Goal: Information Seeking & Learning: Find specific page/section

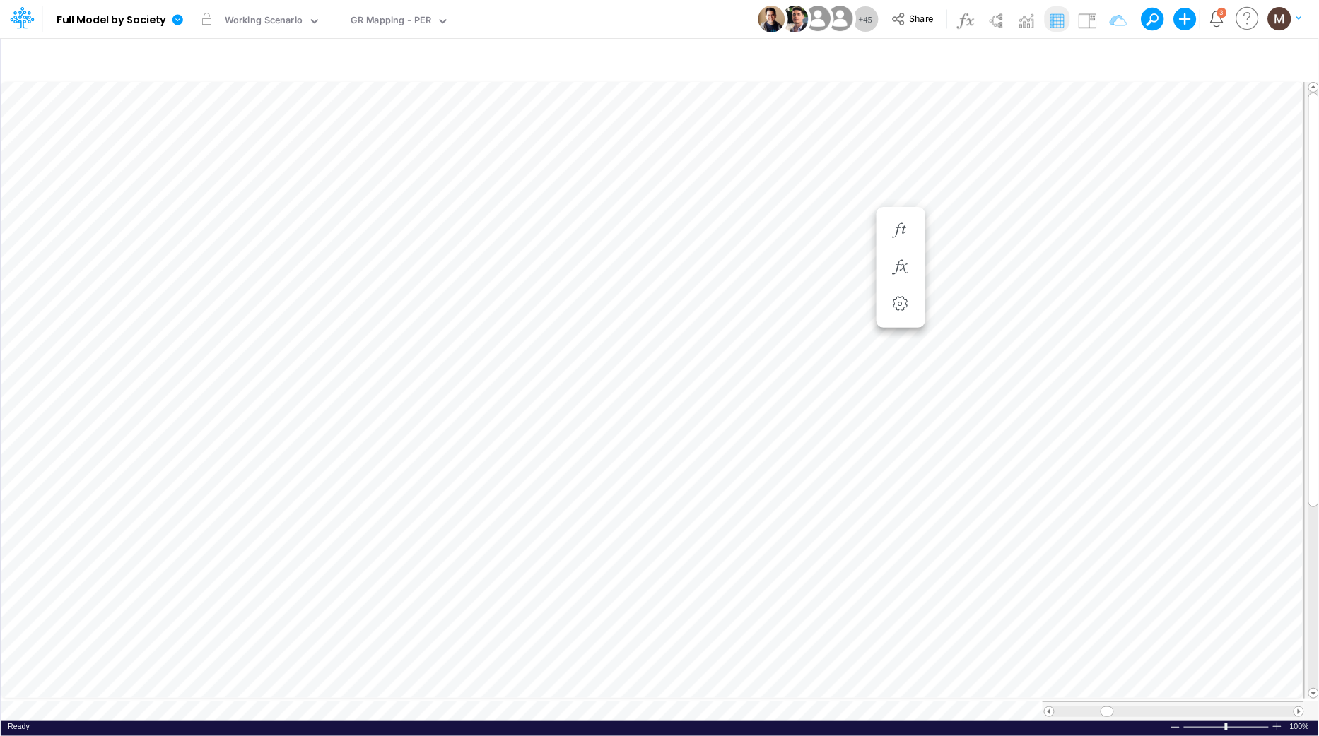
scroll to position [0, 1]
click at [383, 27] on div "GR Mapping - PER" at bounding box center [390, 21] width 81 height 16
type input "dc"
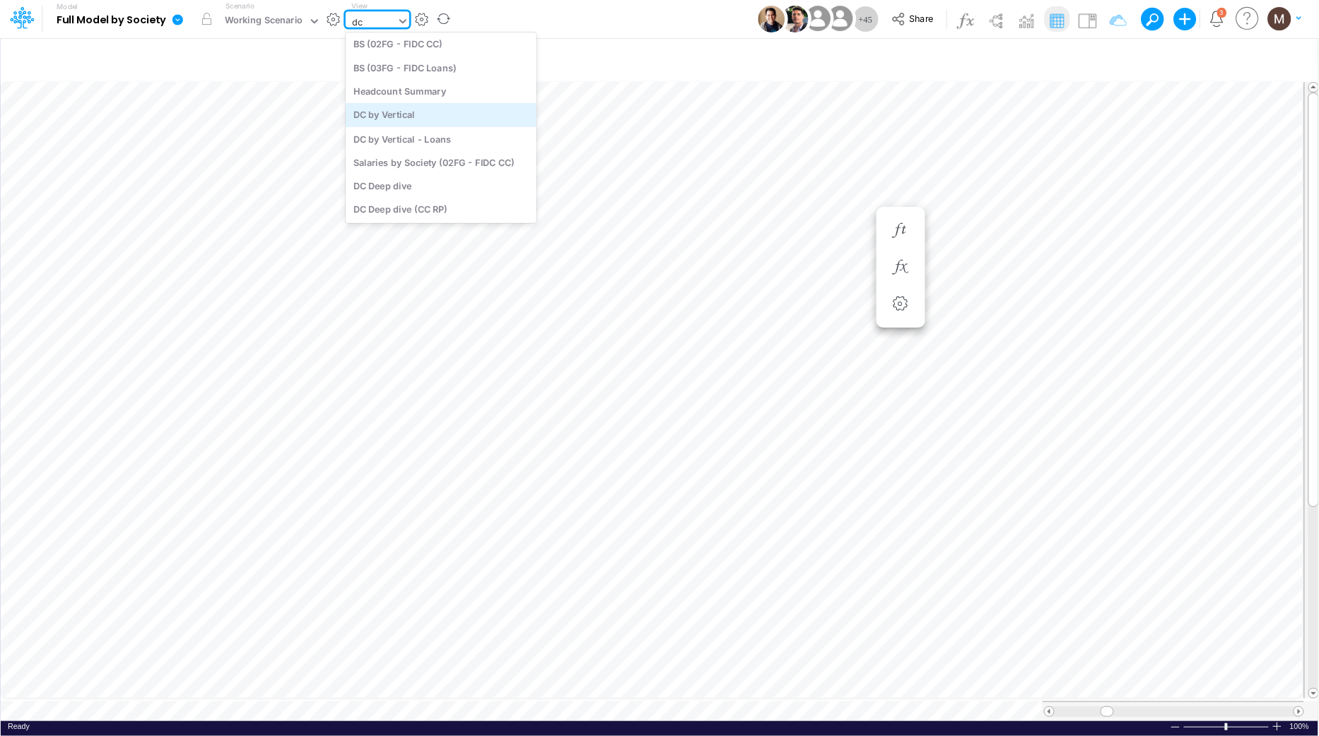
click at [419, 118] on div "DC by Vertical" at bounding box center [441, 114] width 191 height 23
type input "DC by Vertical"
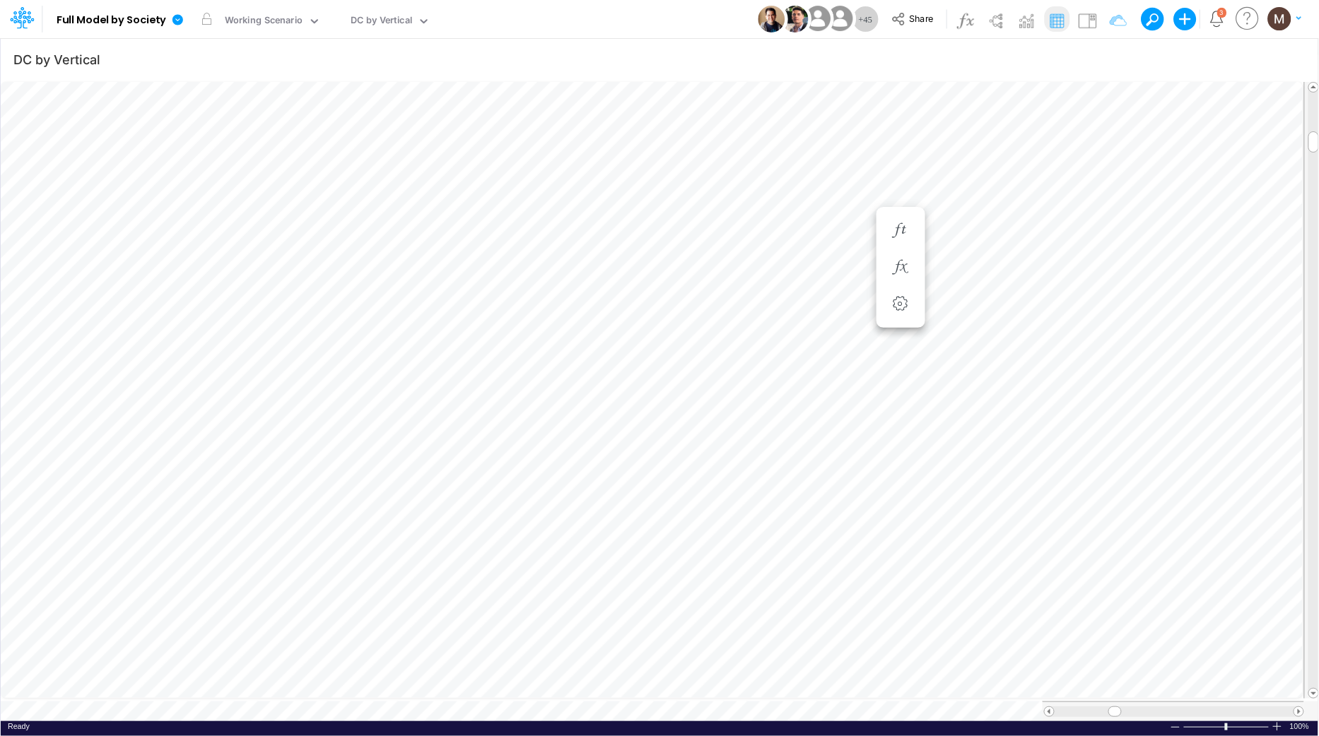
scroll to position [0, 1]
click at [378, 21] on div "DC by Vertical" at bounding box center [380, 21] width 61 height 16
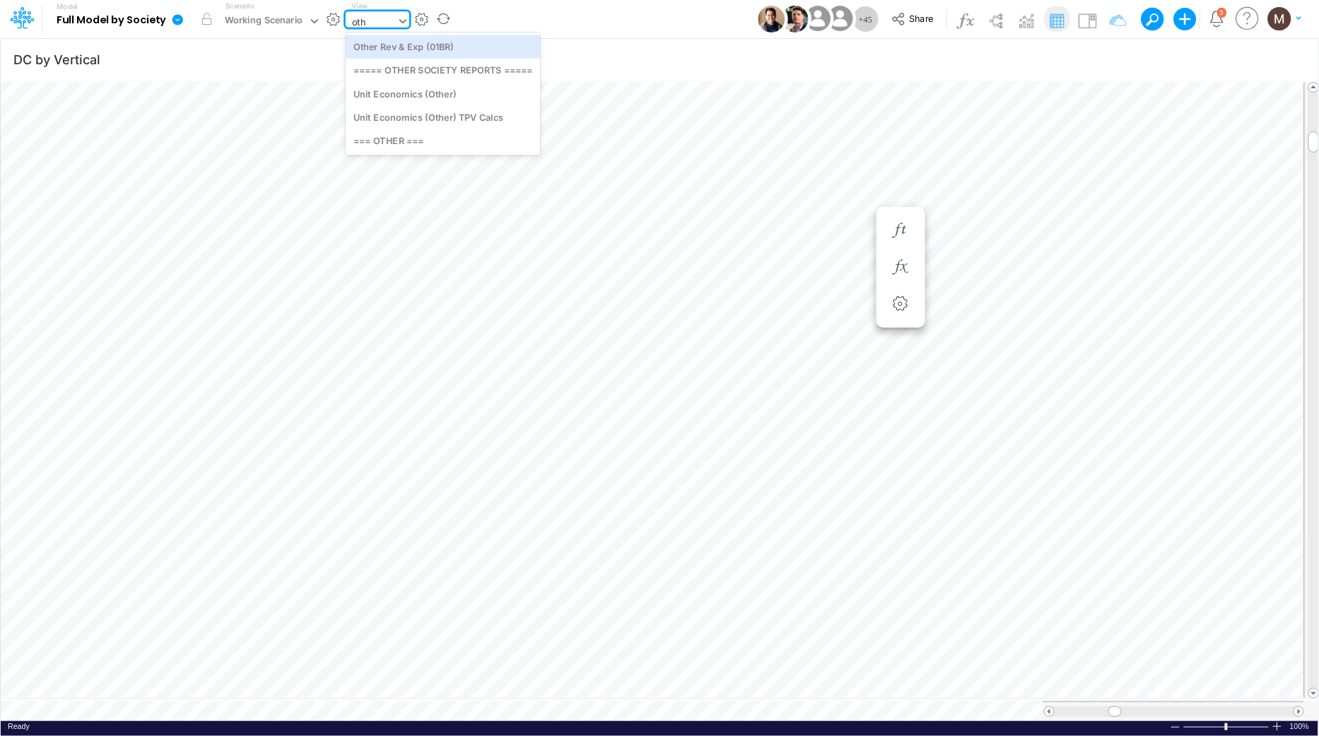
scroll to position [0, 0]
type input "othe"
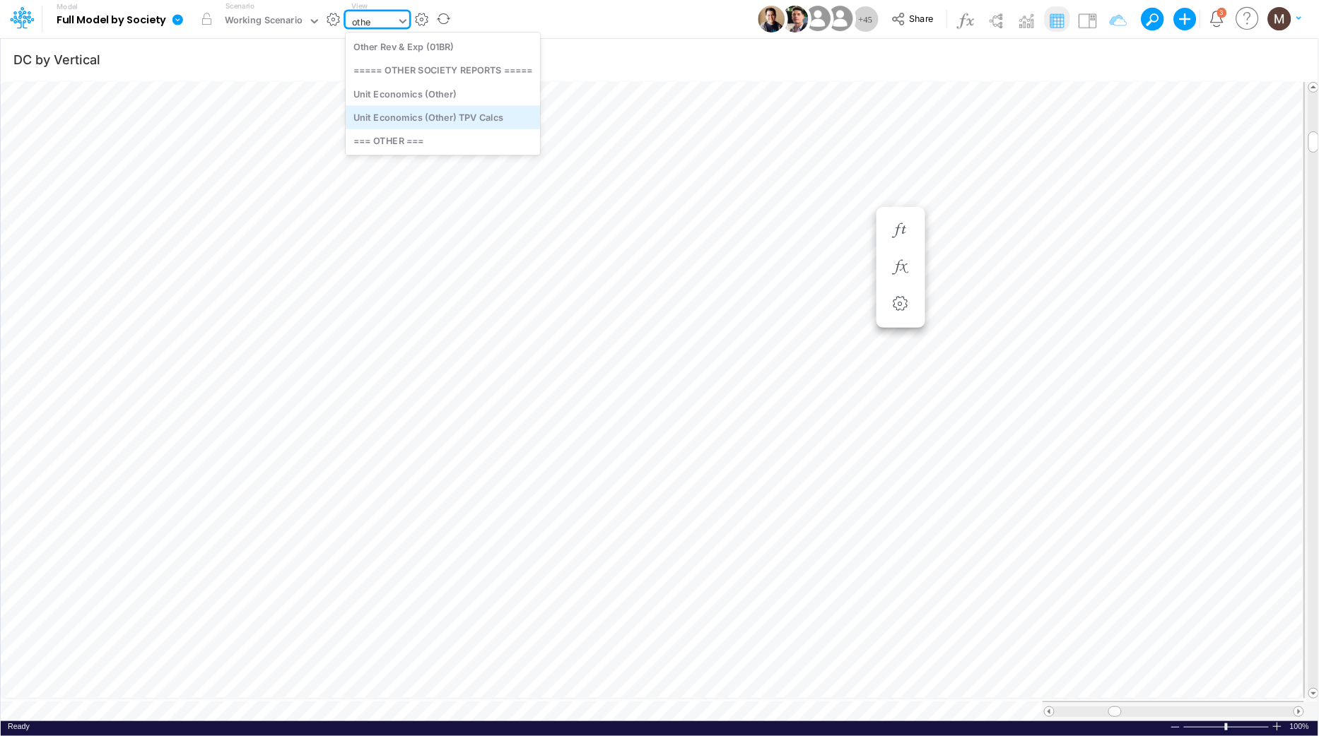
click at [457, 117] on div "Unit Economics (Other) TPV Calcs" at bounding box center [443, 116] width 194 height 23
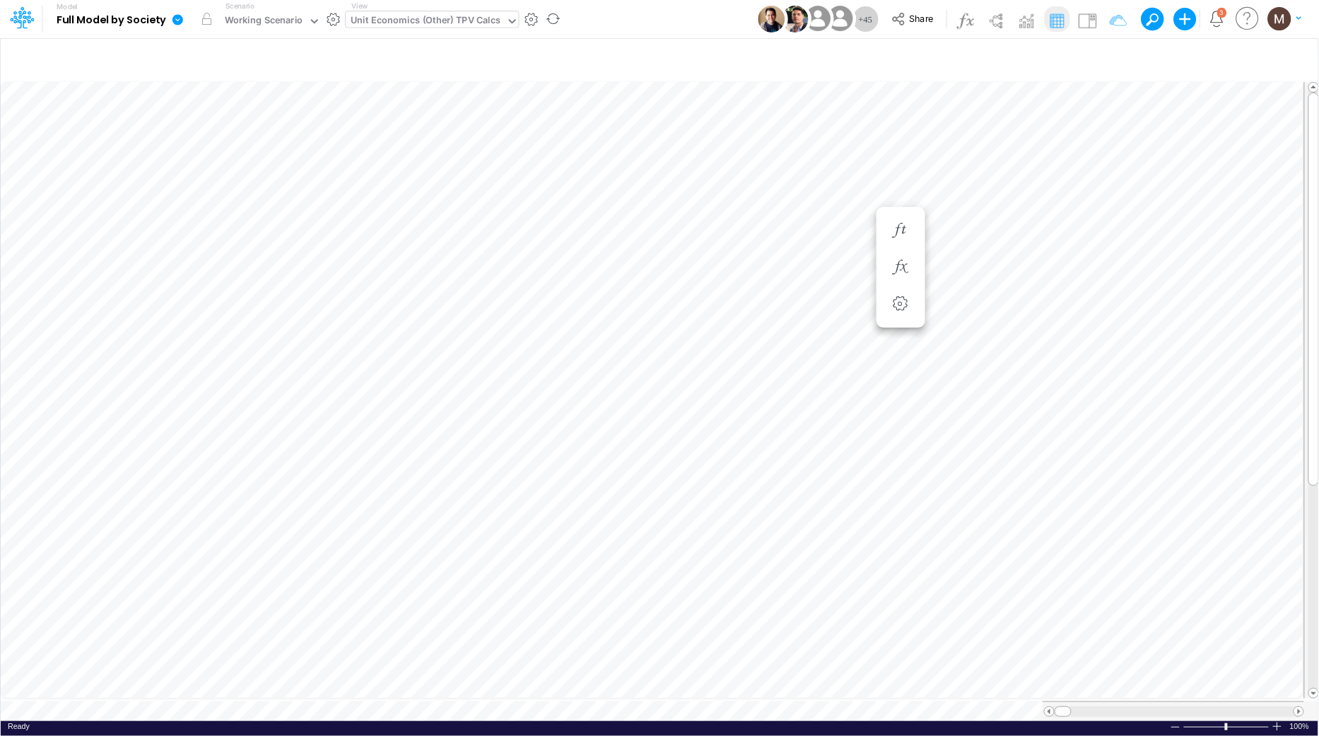
scroll to position [0, 1]
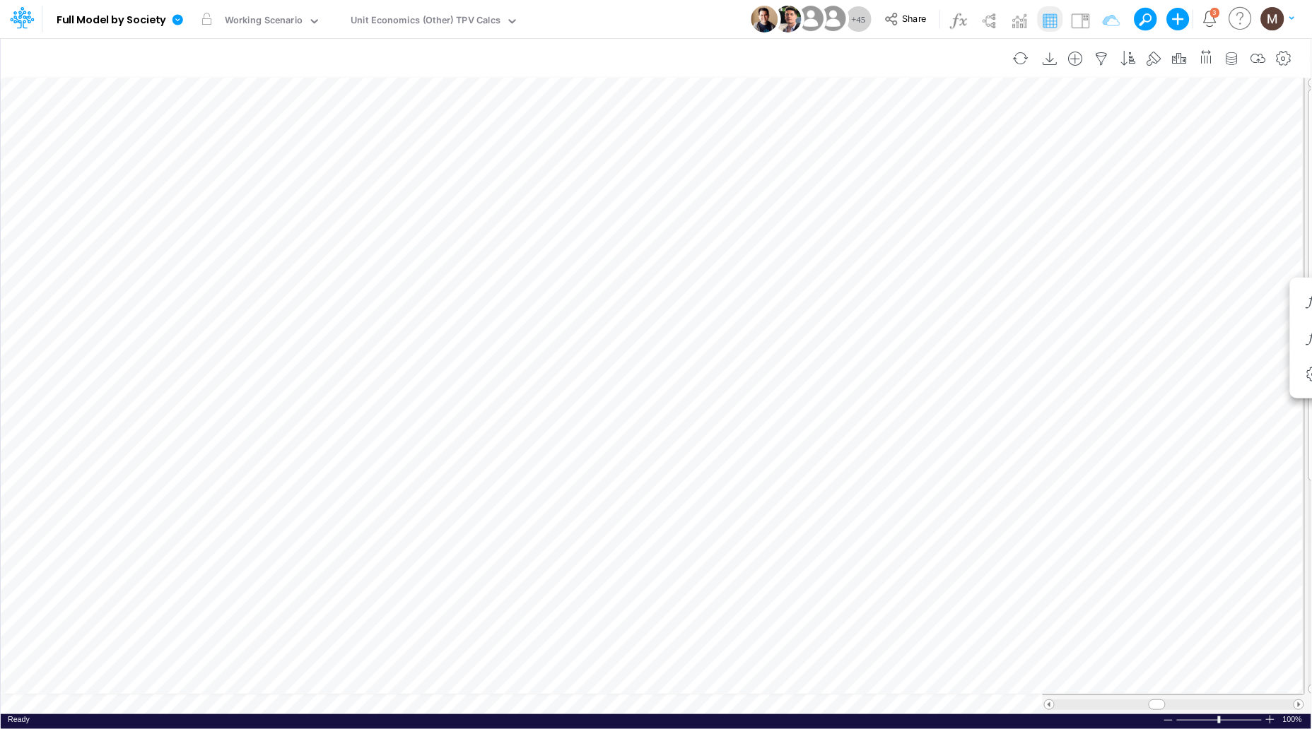
scroll to position [0, 1]
click at [1106, 55] on icon "button" at bounding box center [1101, 59] width 21 height 15
click at [1094, 196] on button "button" at bounding box center [1092, 194] width 28 height 19
click at [724, 128] on h2 "Apply Clear Save" at bounding box center [893, 119] width 451 height 25
click at [703, 122] on button "Apply" at bounding box center [703, 120] width 37 height 20
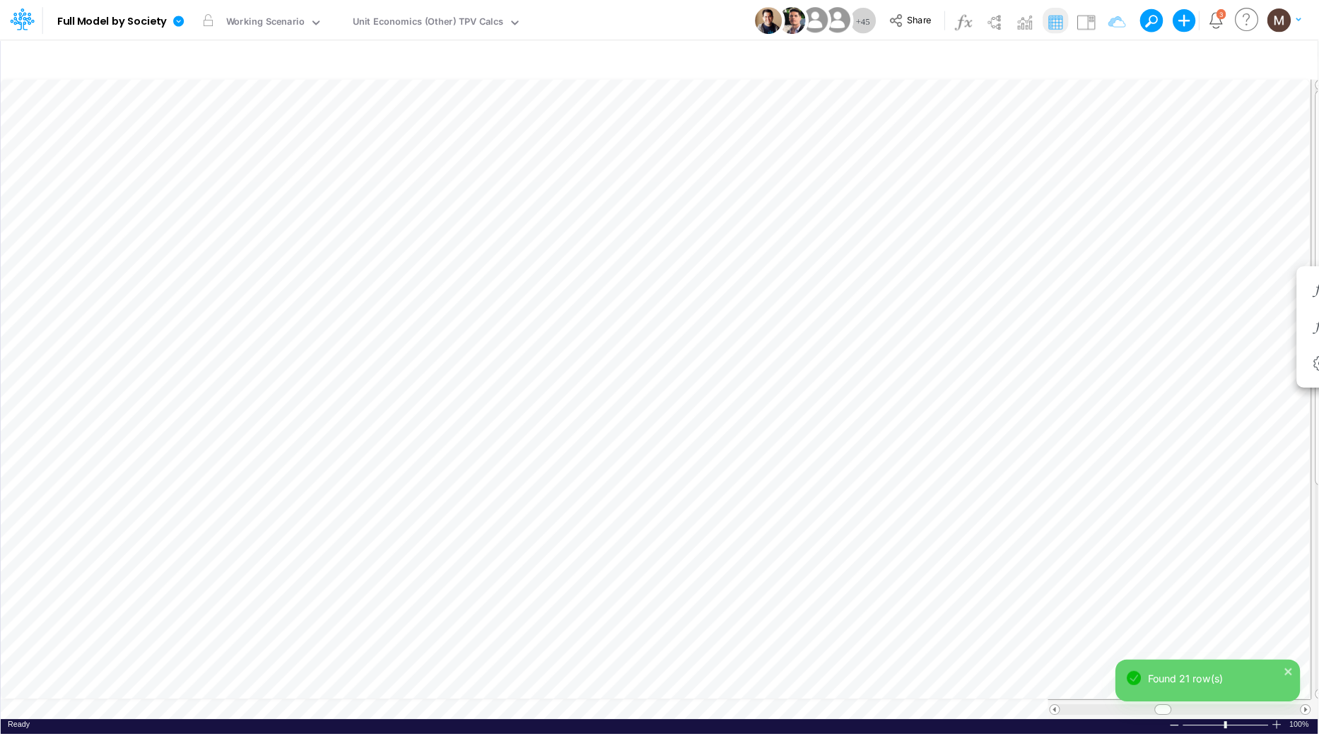
scroll to position [0, 1]
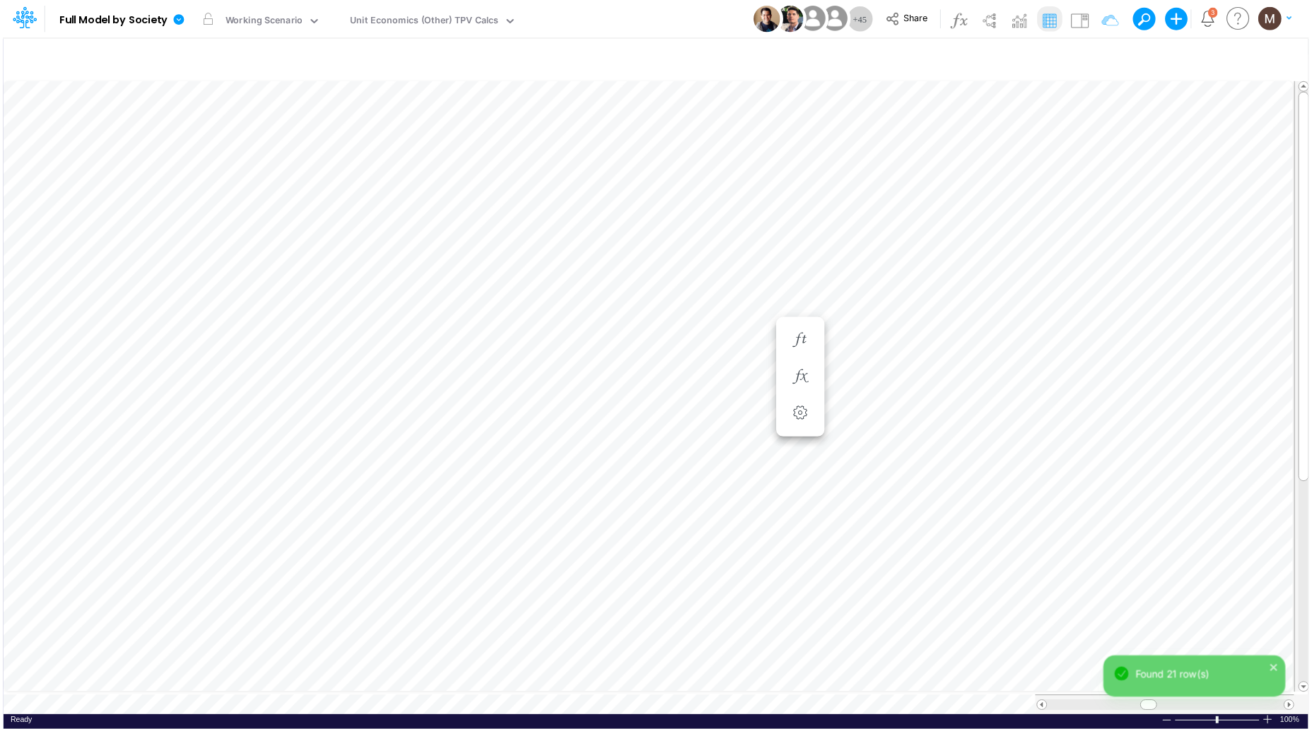
scroll to position [0, 1]
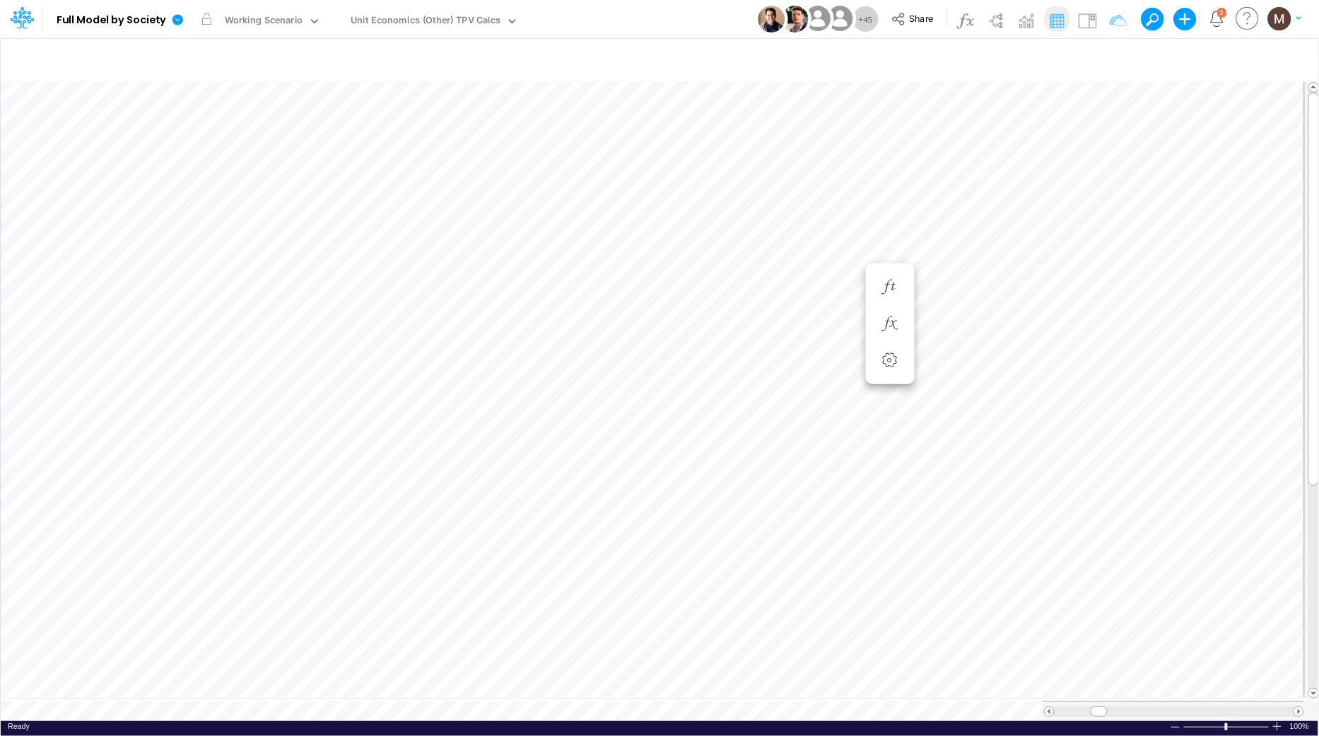
scroll to position [0, 1]
click at [1083, 26] on img at bounding box center [1087, 20] width 23 height 23
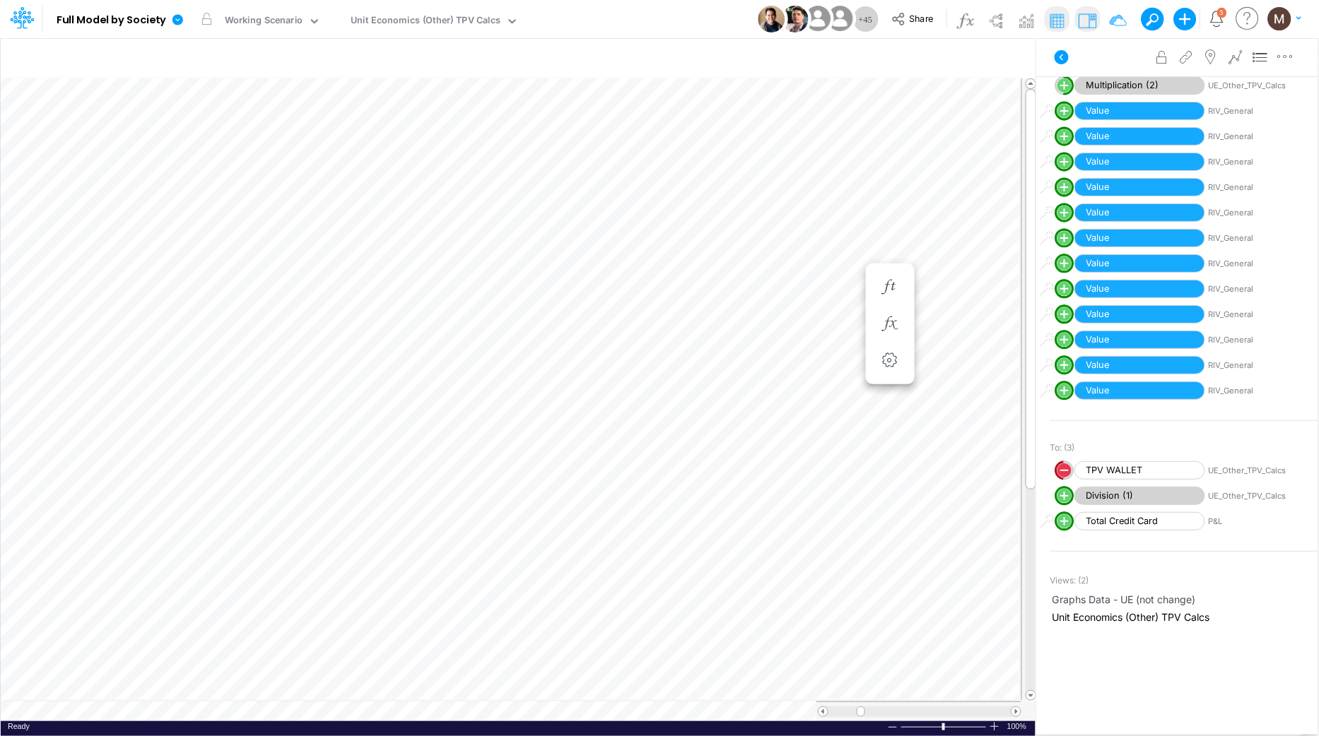
scroll to position [336, 0]
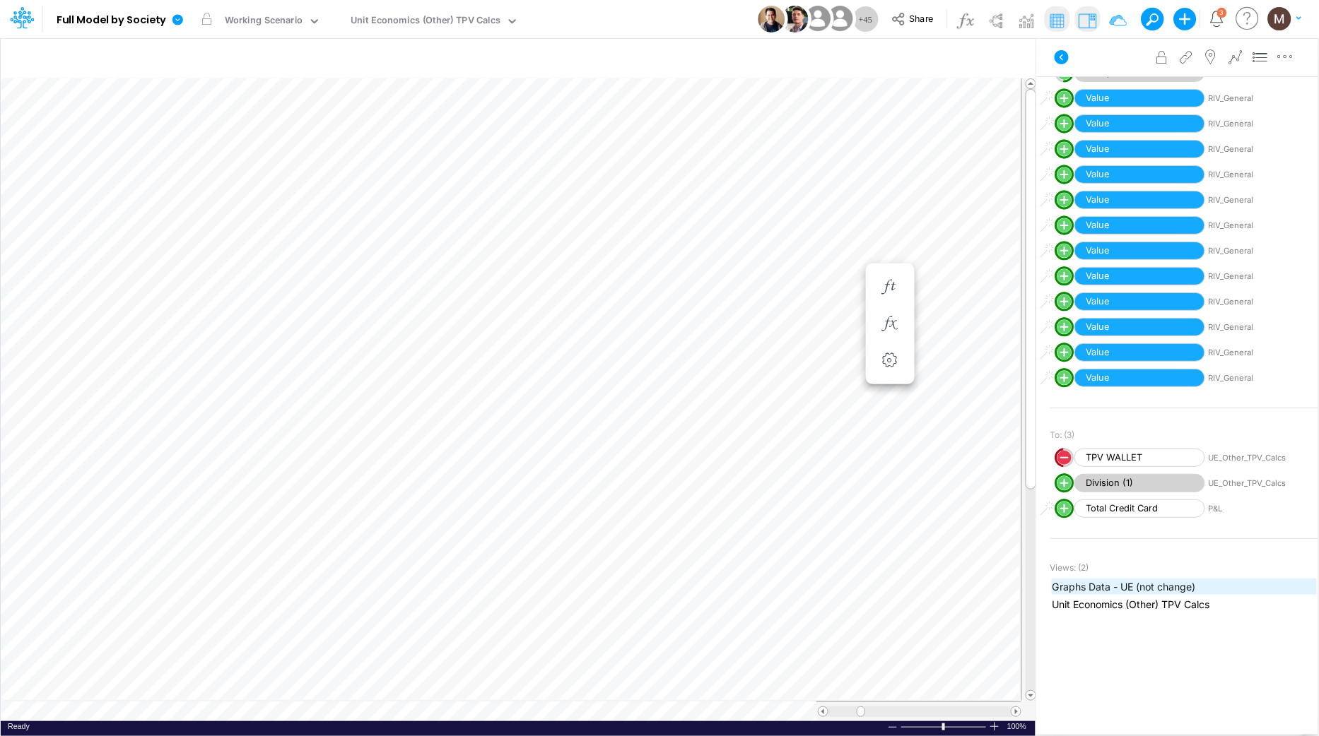
click at [1093, 586] on span "Graphs Data - UE (not change)" at bounding box center [1184, 586] width 264 height 15
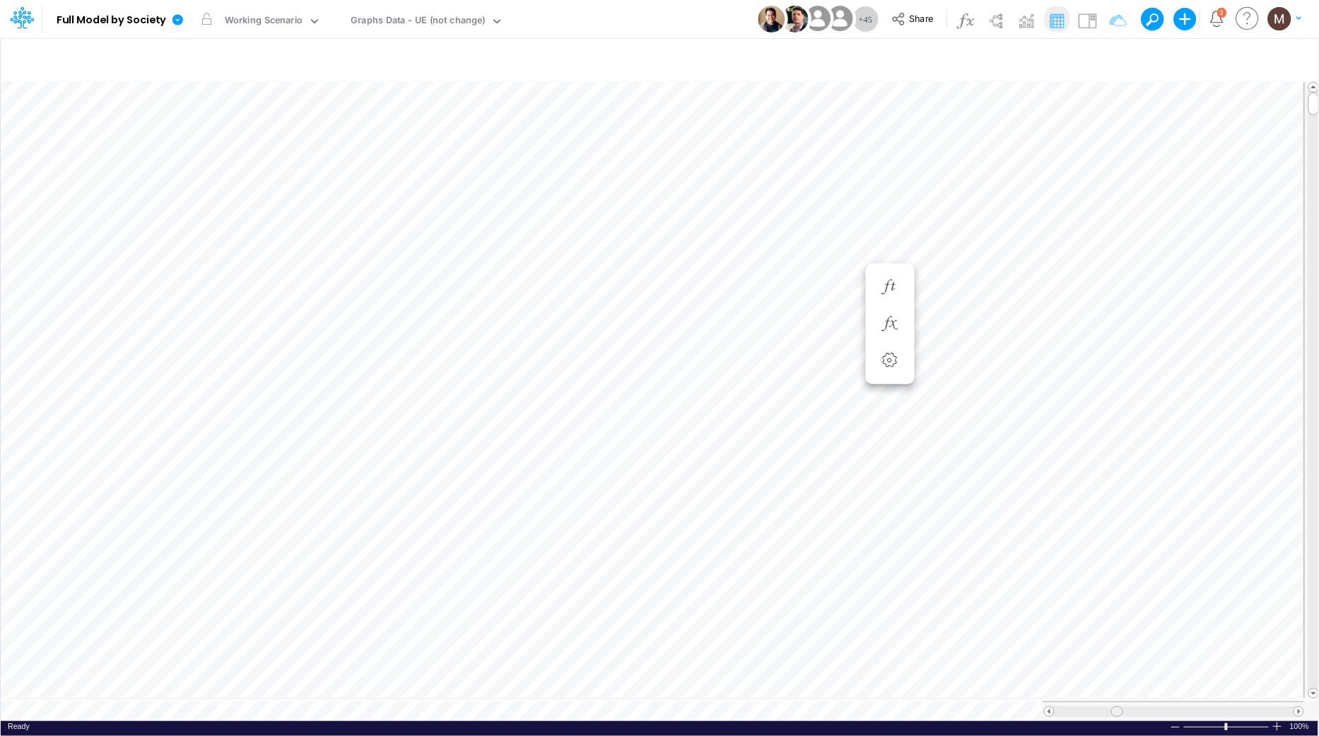
drag, startPoint x: 1061, startPoint y: 702, endPoint x: 1118, endPoint y: 698, distance: 56.6
click at [1118, 702] on div at bounding box center [1172, 712] width 261 height 20
click at [985, 691] on table at bounding box center [660, 400] width 1319 height 642
drag, startPoint x: 1063, startPoint y: 703, endPoint x: 1102, endPoint y: 701, distance: 38.9
click at [1102, 707] on span at bounding box center [1099, 711] width 9 height 9
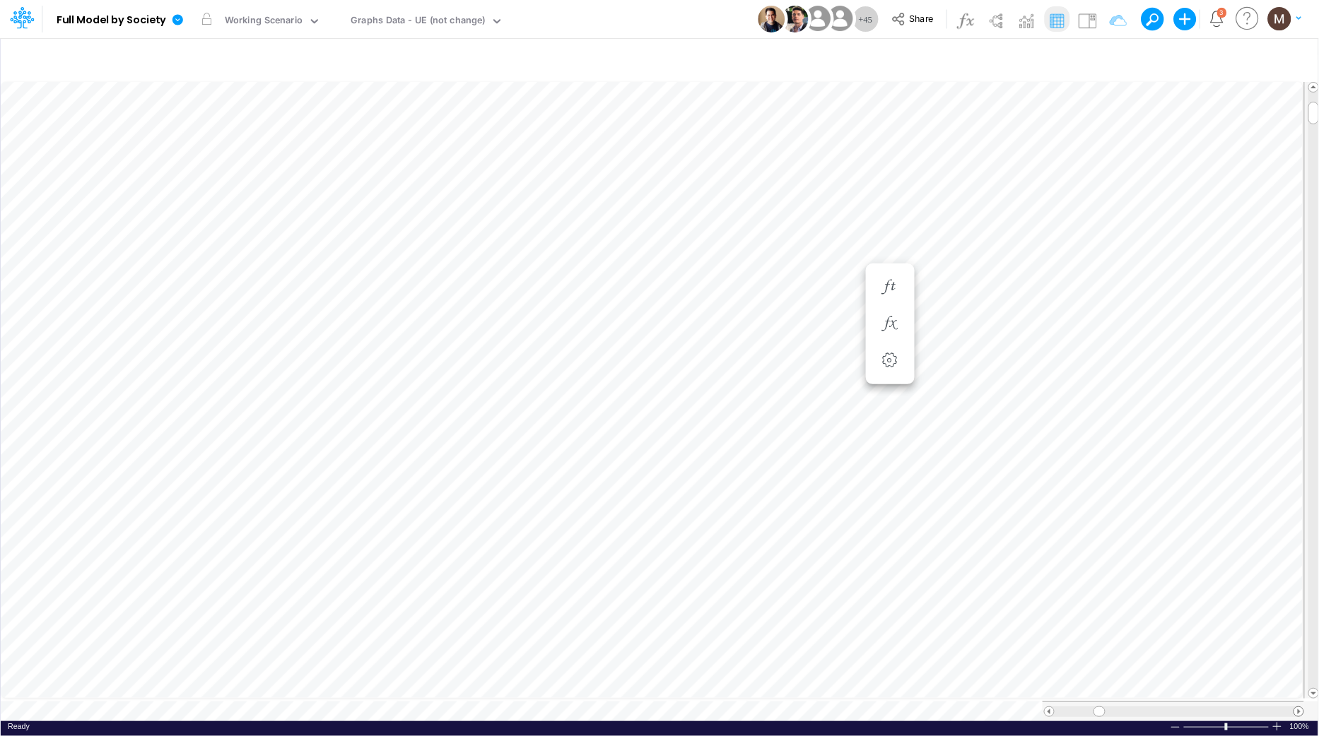
click at [1300, 707] on span at bounding box center [1298, 711] width 9 height 9
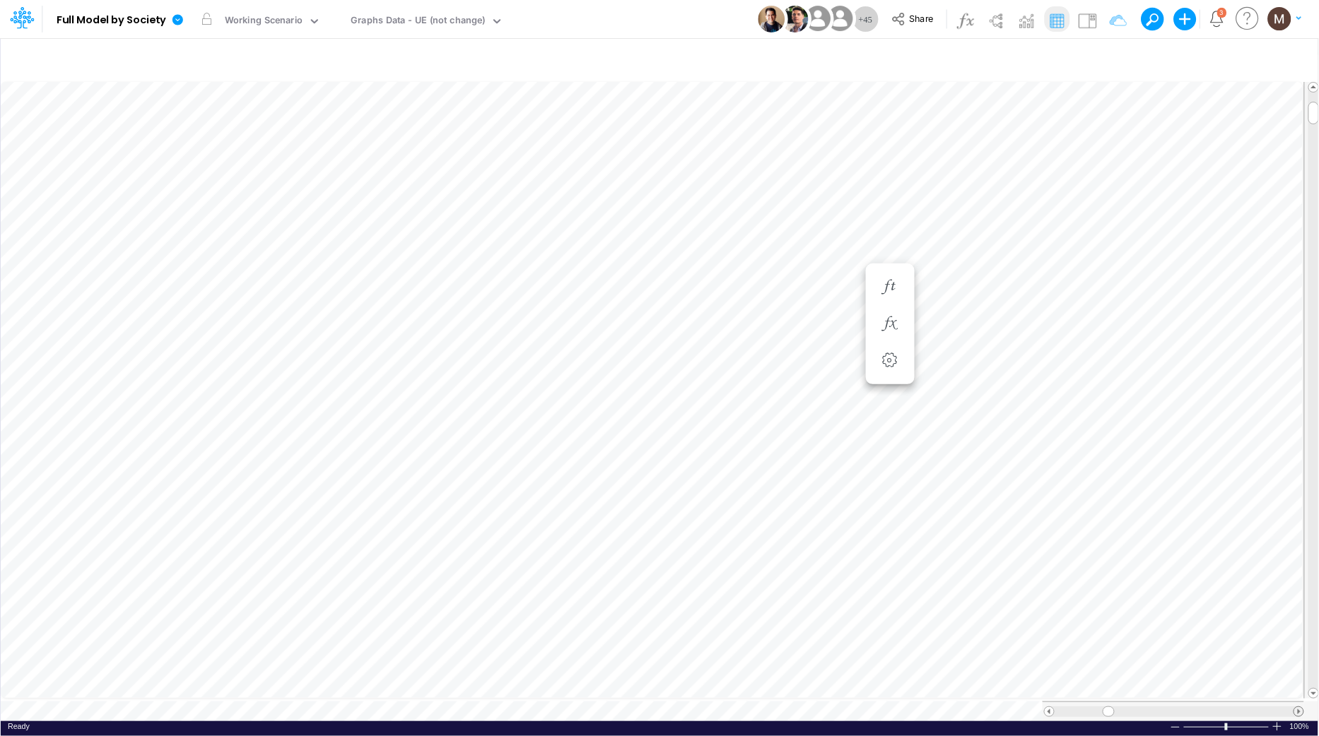
click at [1300, 707] on span at bounding box center [1298, 711] width 9 height 9
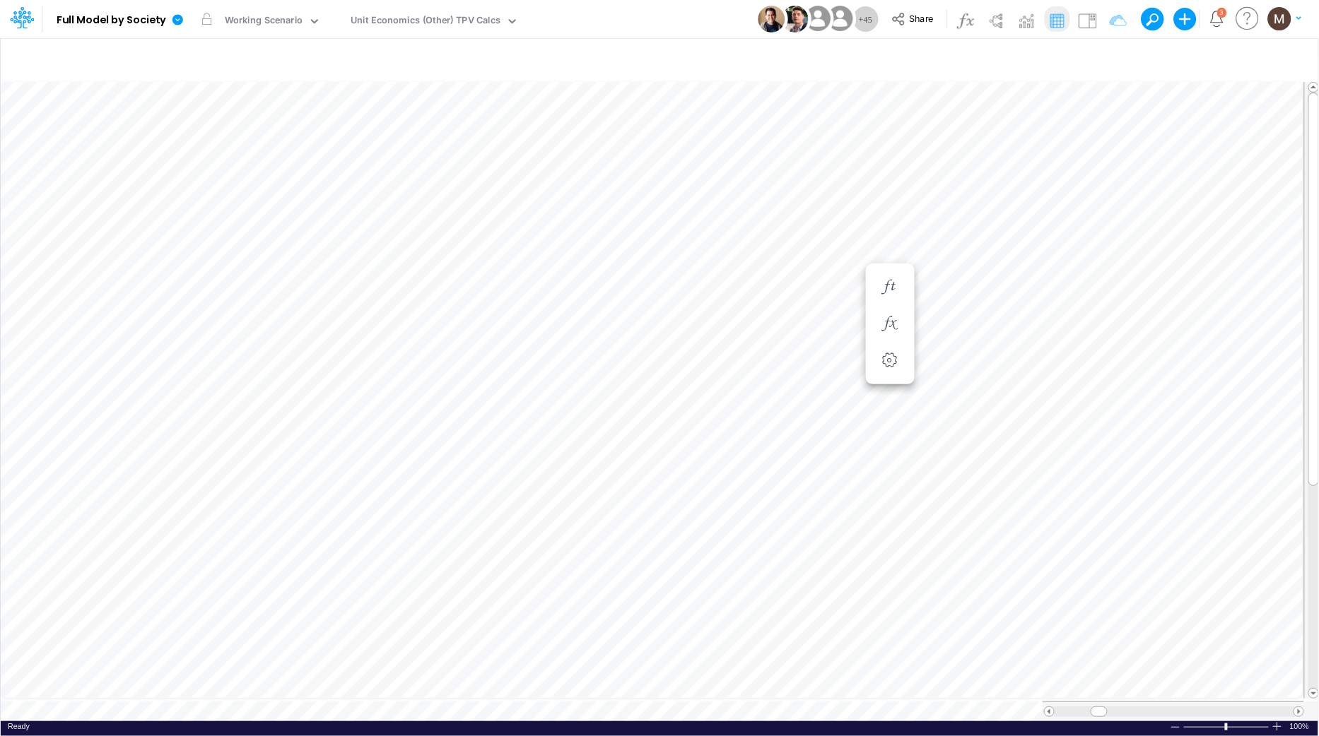
scroll to position [0, 1]
click at [1086, 20] on img at bounding box center [1087, 20] width 23 height 23
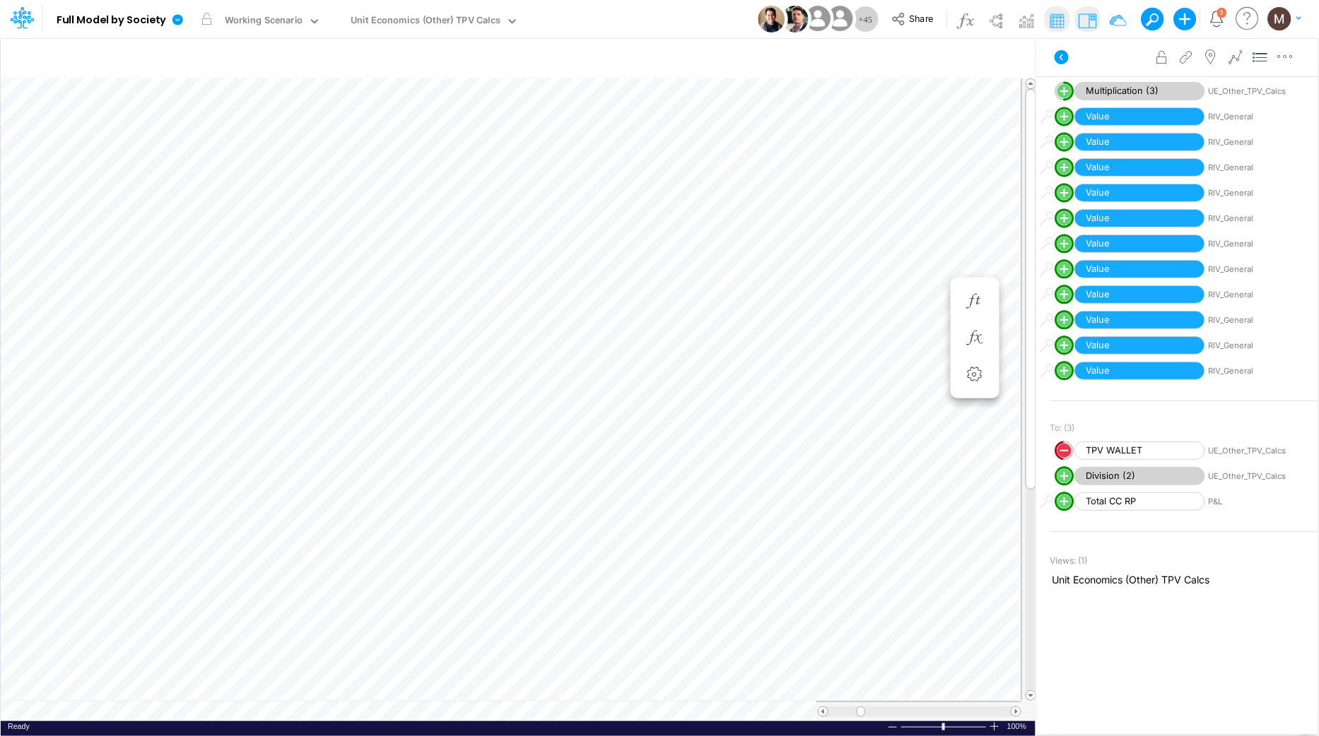
scroll to position [440, 0]
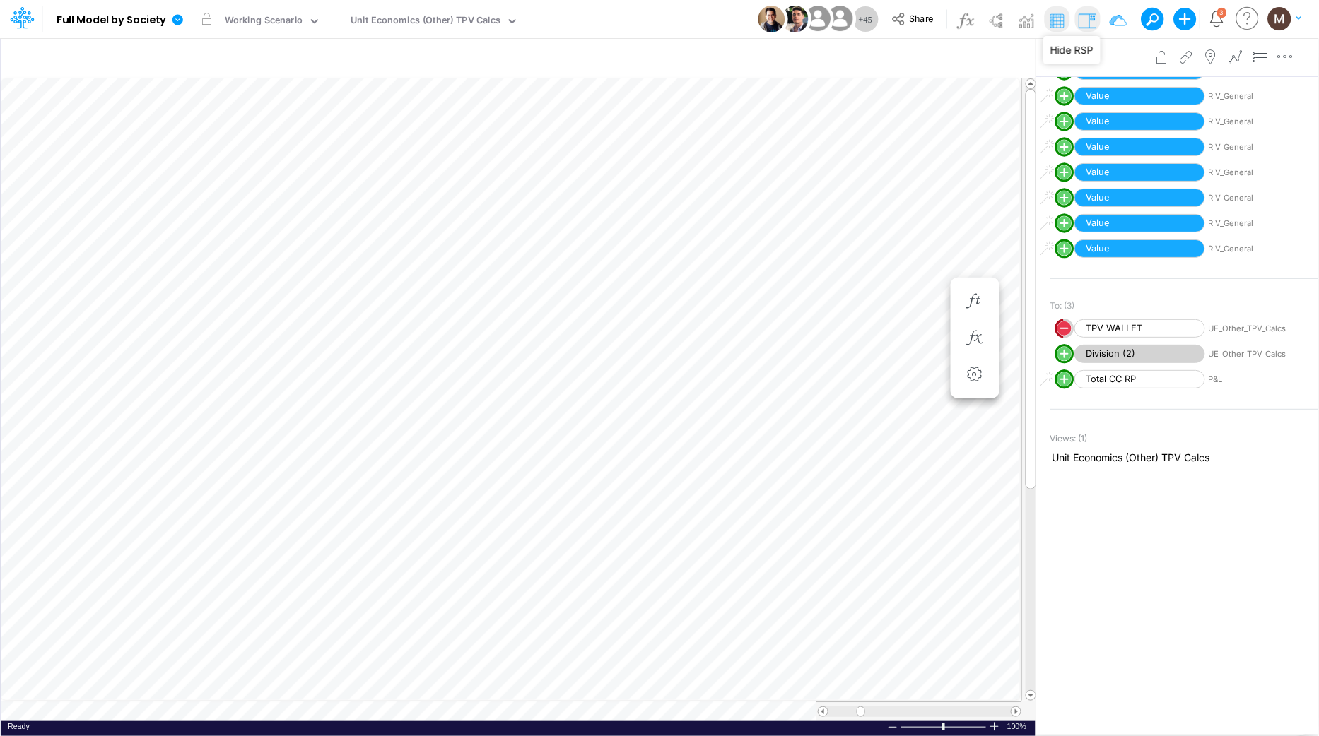
click at [1088, 20] on img at bounding box center [1087, 20] width 23 height 23
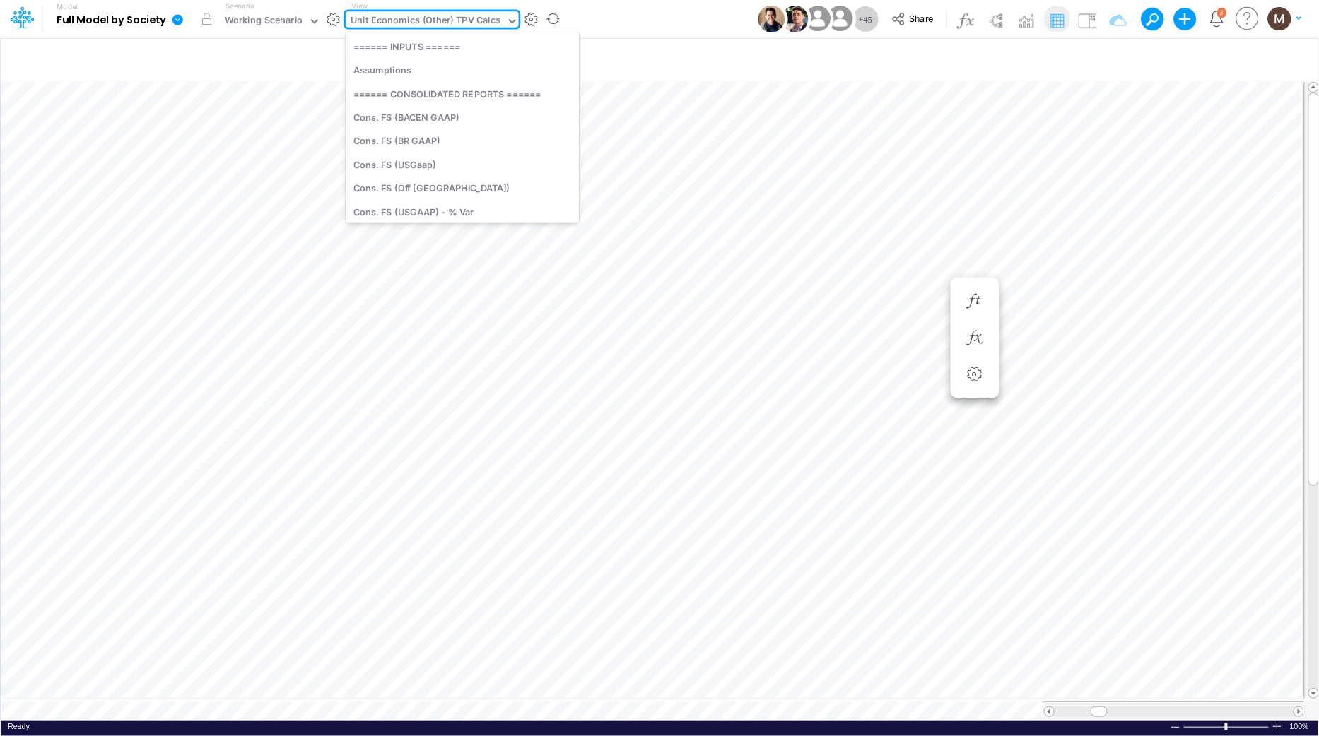
click at [402, 19] on div "Unit Economics (Other) TPV Calcs" at bounding box center [425, 21] width 150 height 16
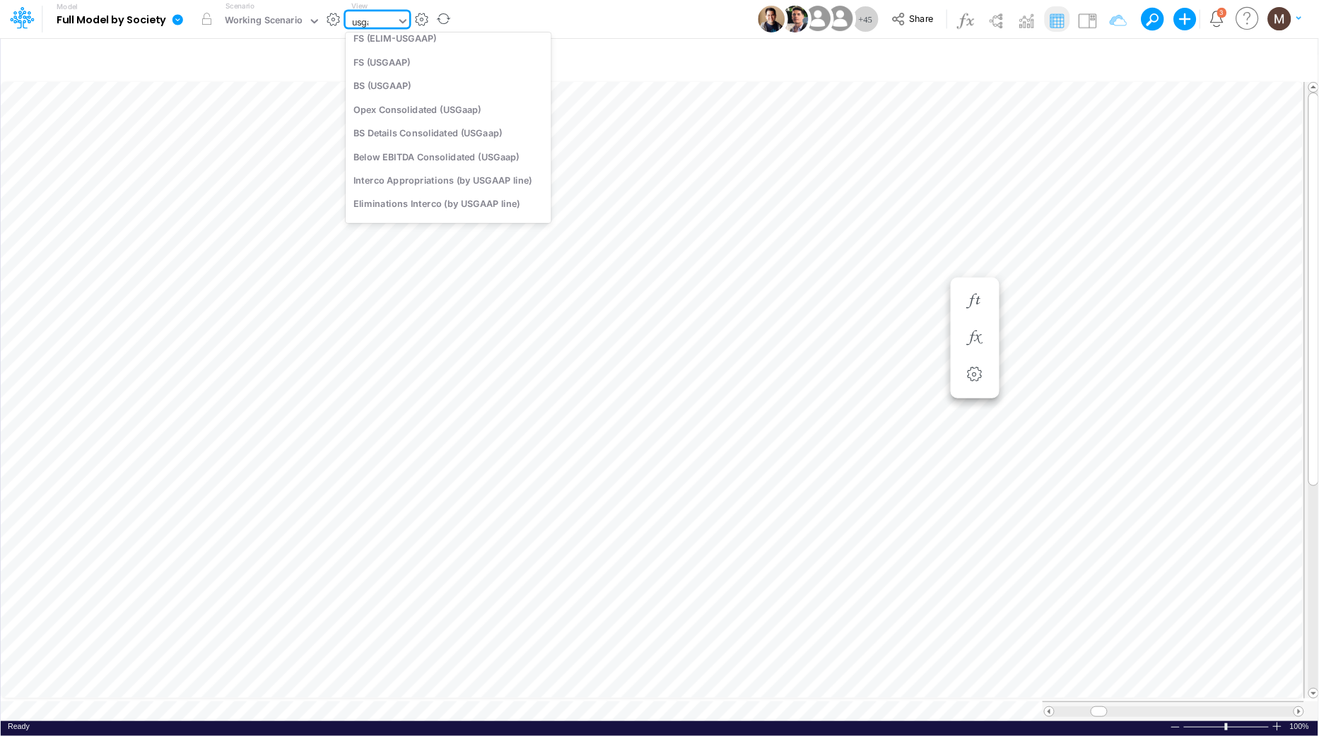
scroll to position [0, 0]
type input "usga"
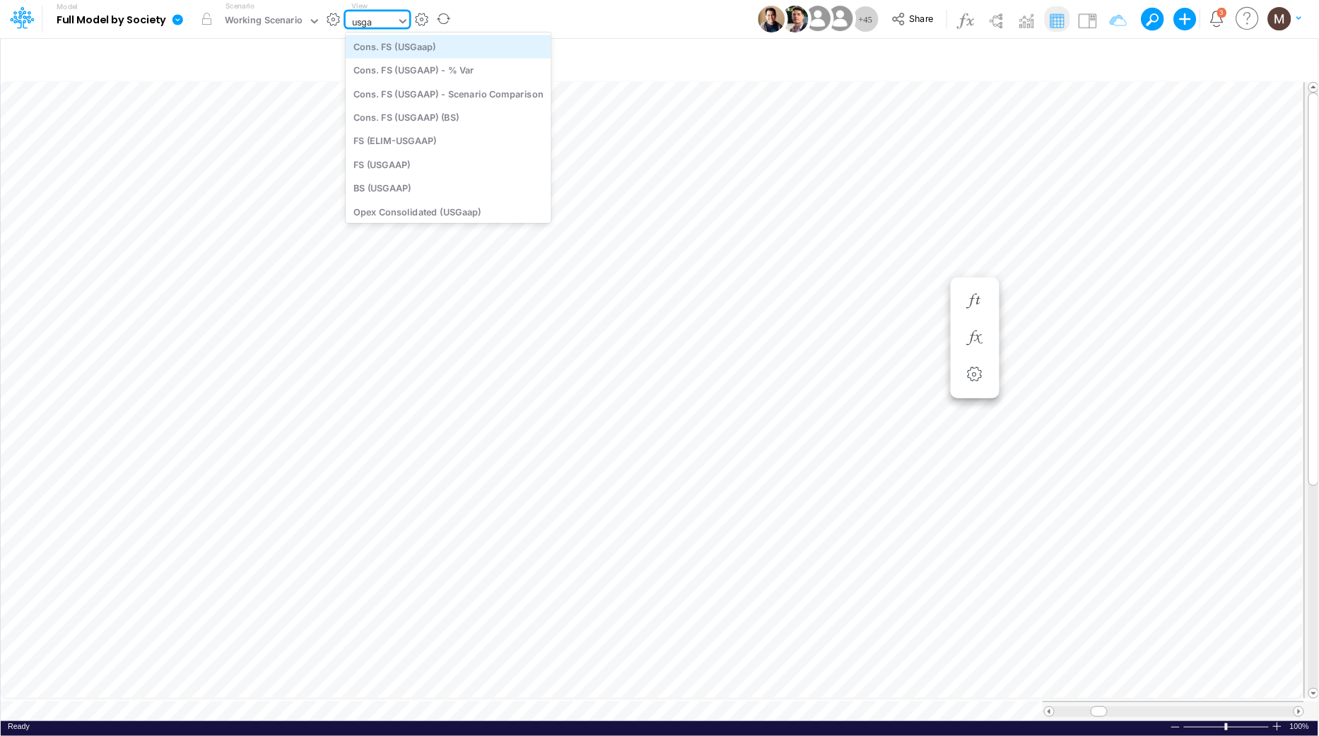
click at [452, 40] on div "Cons. FS (USGaap)" at bounding box center [449, 46] width 206 height 23
type input "Consolidated FS - USGAAP"
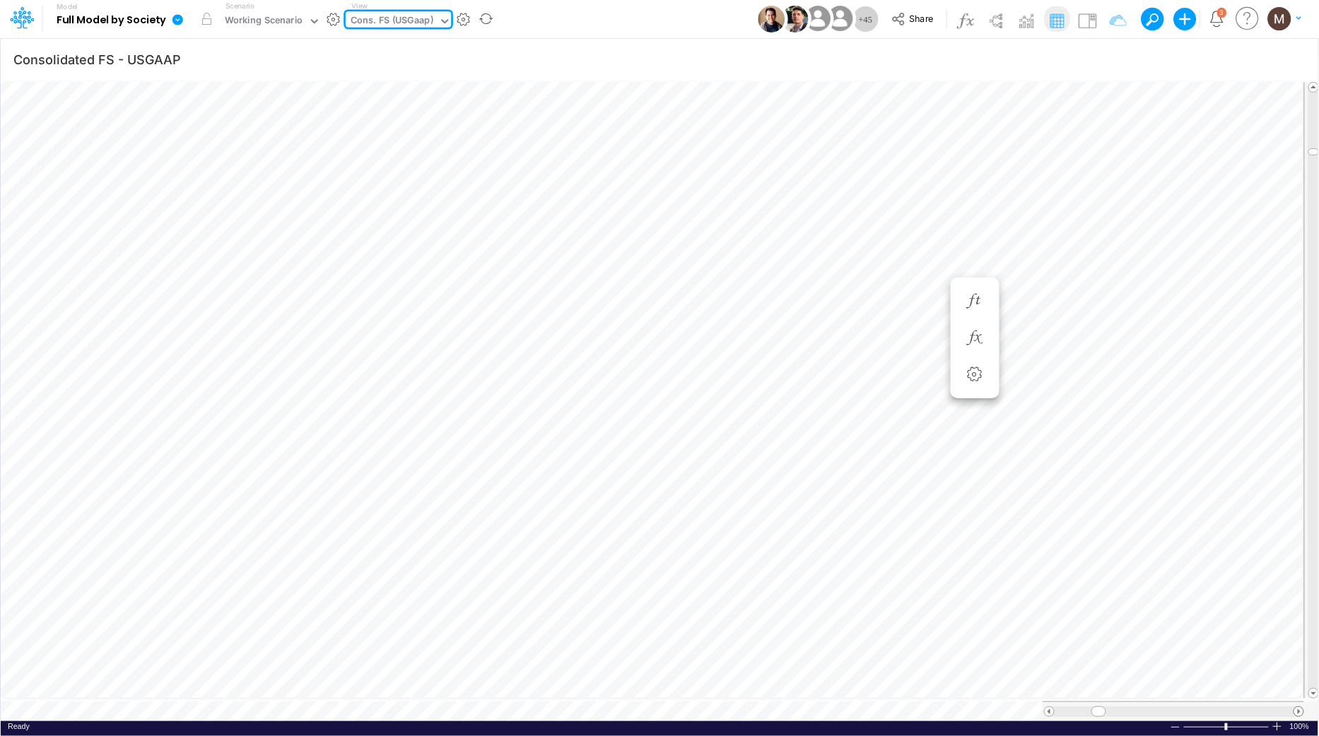
click at [1297, 707] on span at bounding box center [1298, 711] width 9 height 9
click at [1298, 707] on span at bounding box center [1298, 711] width 9 height 9
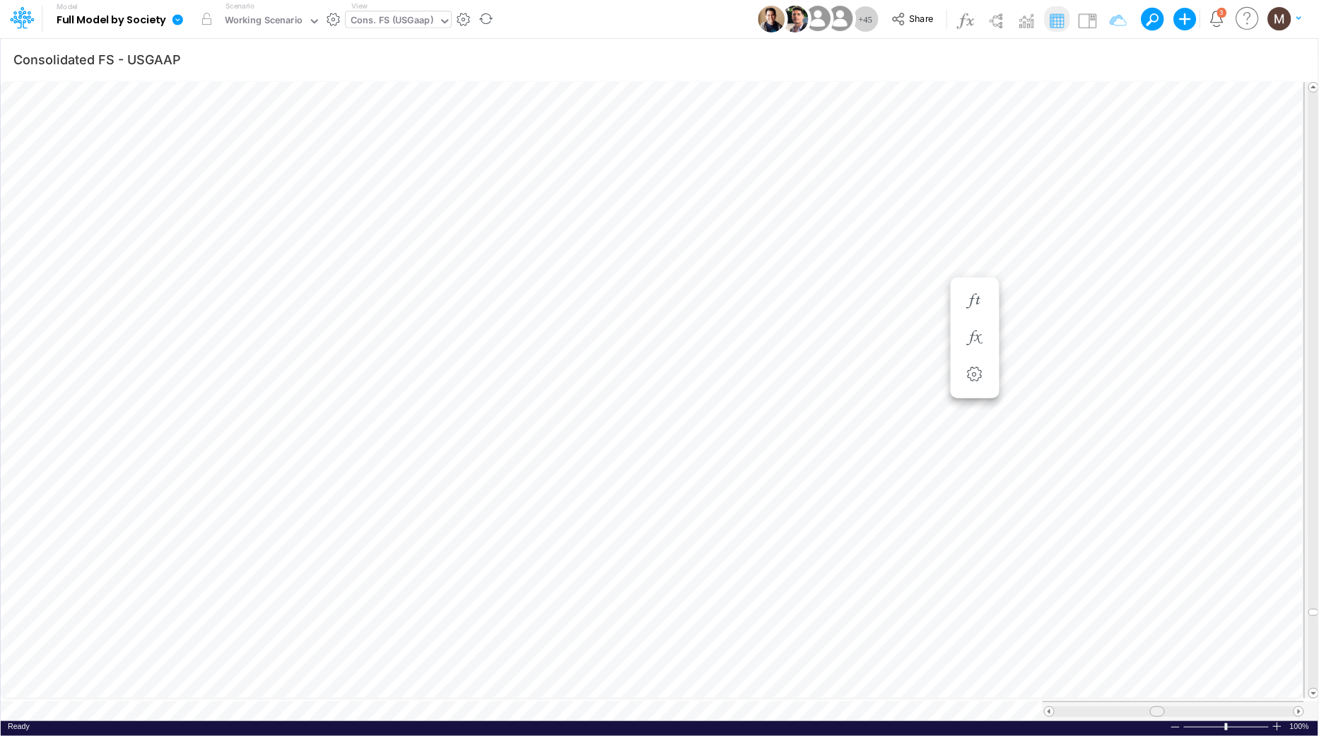
drag, startPoint x: 1112, startPoint y: 704, endPoint x: 1164, endPoint y: 705, distance: 51.6
click at [1164, 707] on div at bounding box center [1173, 712] width 239 height 11
drag, startPoint x: 1100, startPoint y: 705, endPoint x: 1160, endPoint y: 700, distance: 59.6
click at [1155, 711] on div at bounding box center [1172, 712] width 261 height 20
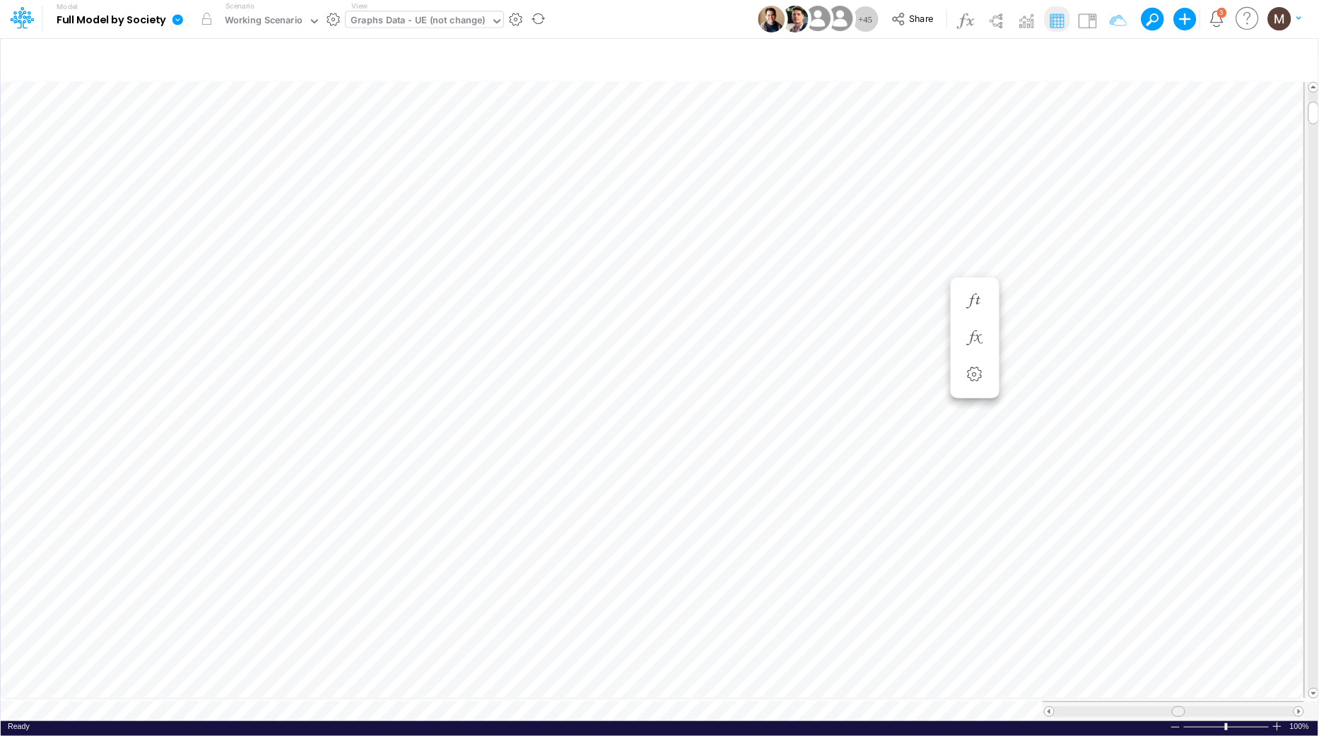
drag, startPoint x: 1121, startPoint y: 705, endPoint x: 1178, endPoint y: 705, distance: 57.2
click at [1181, 707] on span at bounding box center [1178, 711] width 9 height 9
type input "Consolidated FS - USGAAP"
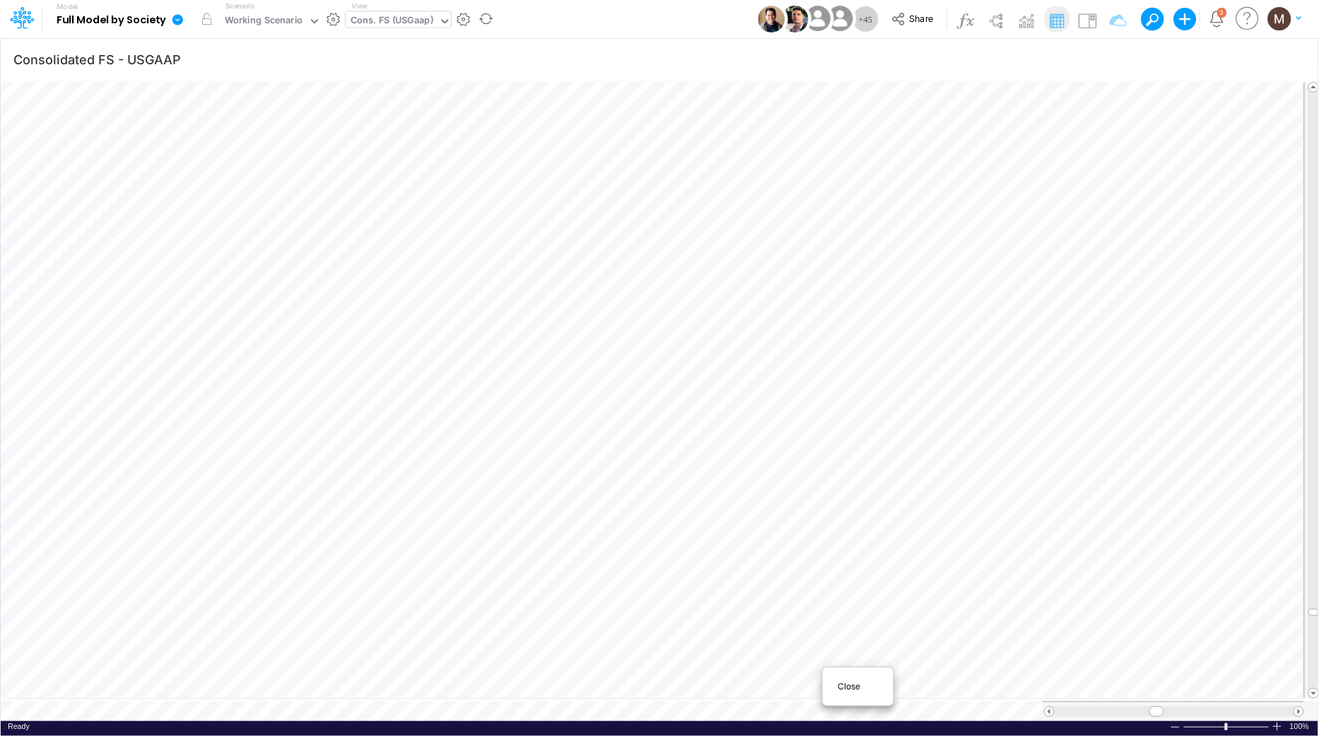
click at [835, 686] on div "Close" at bounding box center [857, 686] width 61 height 17
click at [1296, 707] on span at bounding box center [1298, 711] width 9 height 9
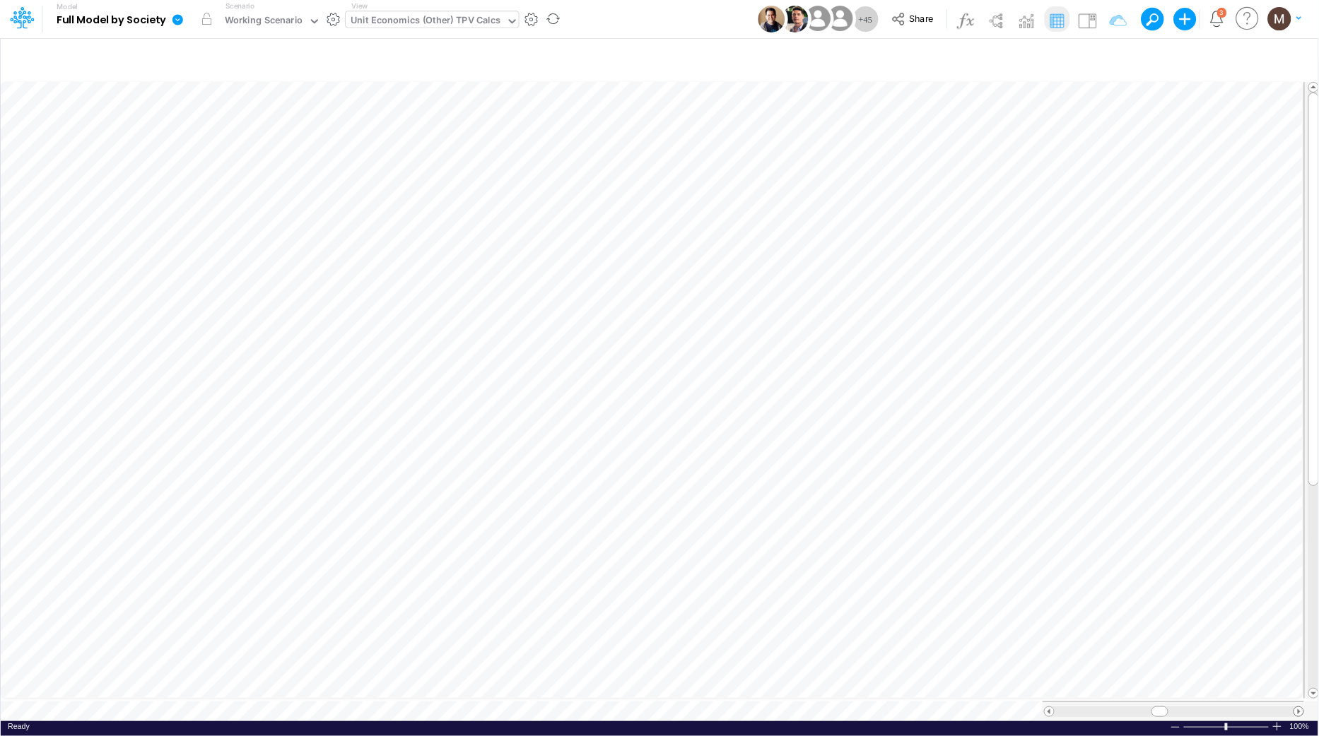
click at [1296, 707] on span at bounding box center [1298, 711] width 9 height 9
click at [1109, 55] on icon "button" at bounding box center [1108, 59] width 21 height 15
select select "notEqual"
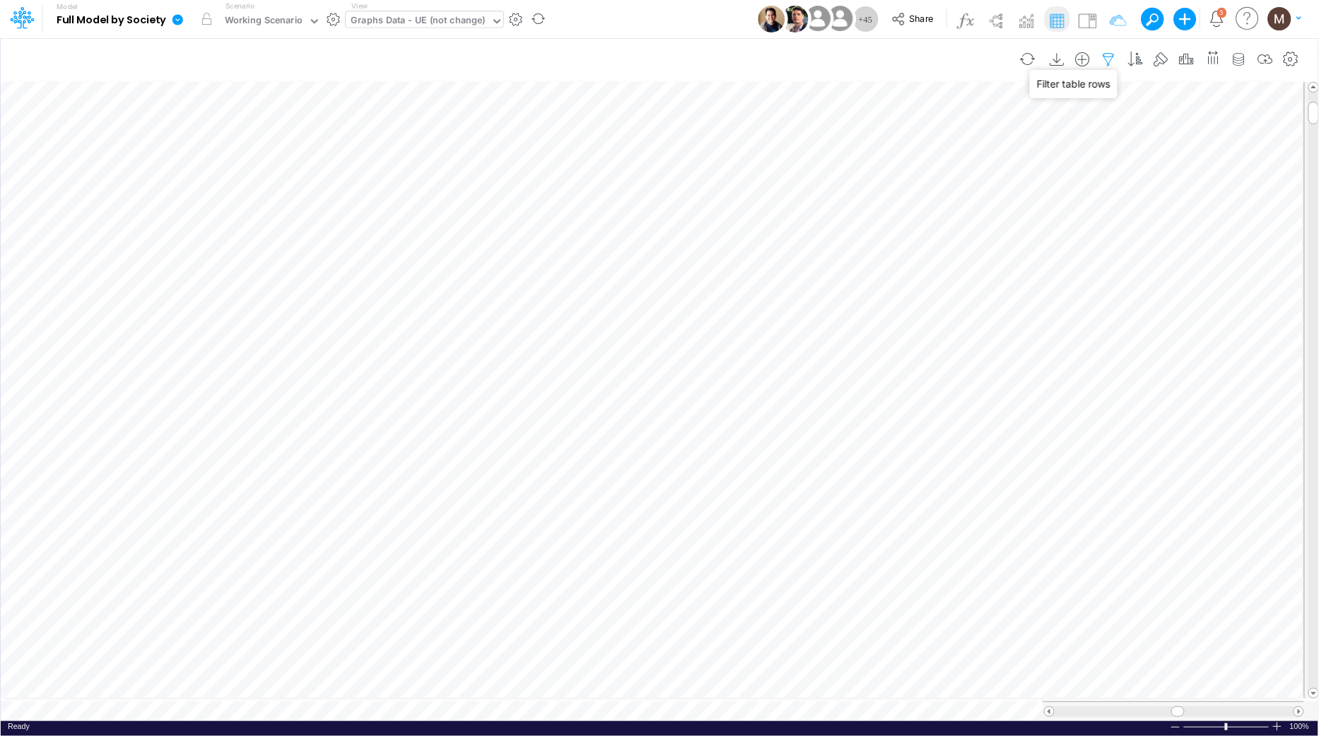
select select "notEqual"
click at [398, 13] on div "Graphs Data - UE (not change)" at bounding box center [417, 21] width 135 height 16
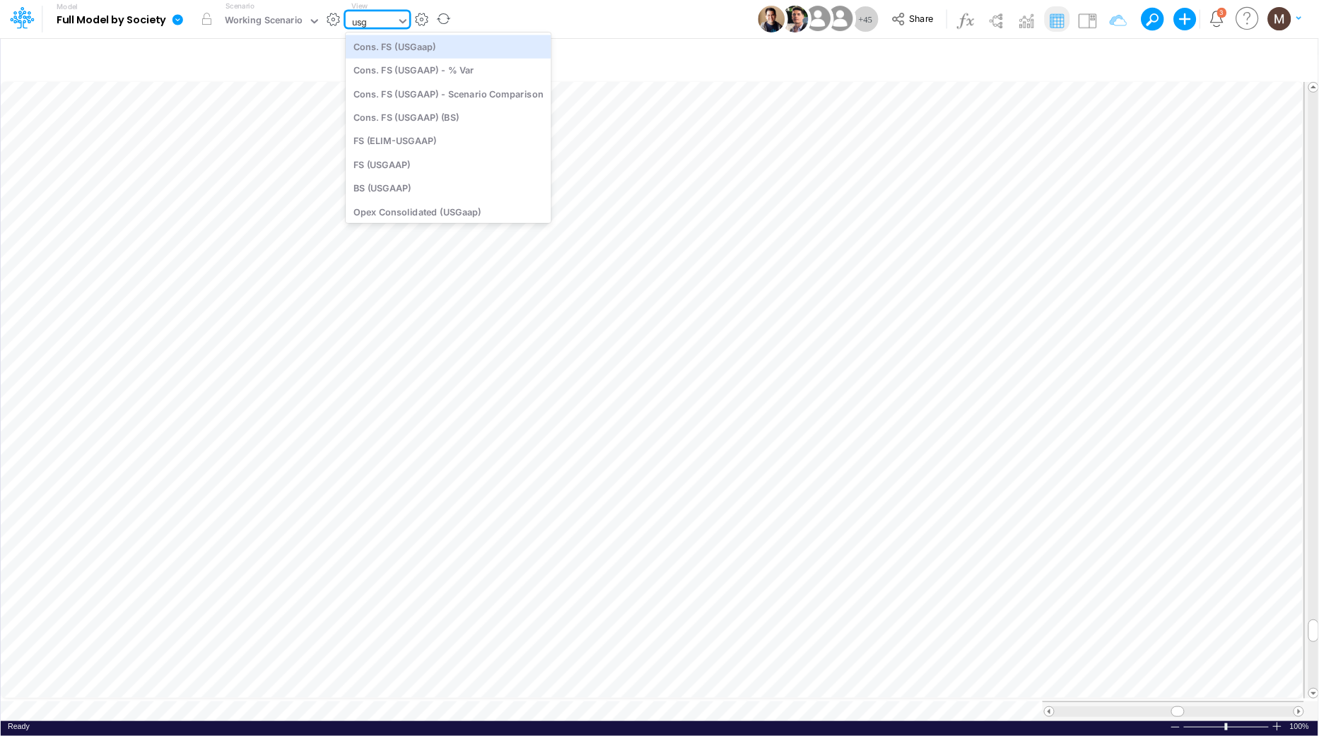
type input "usga"
click at [404, 48] on div "Cons. FS (USGaap)" at bounding box center [449, 46] width 206 height 23
type input "Consolidated FS - USGAAP"
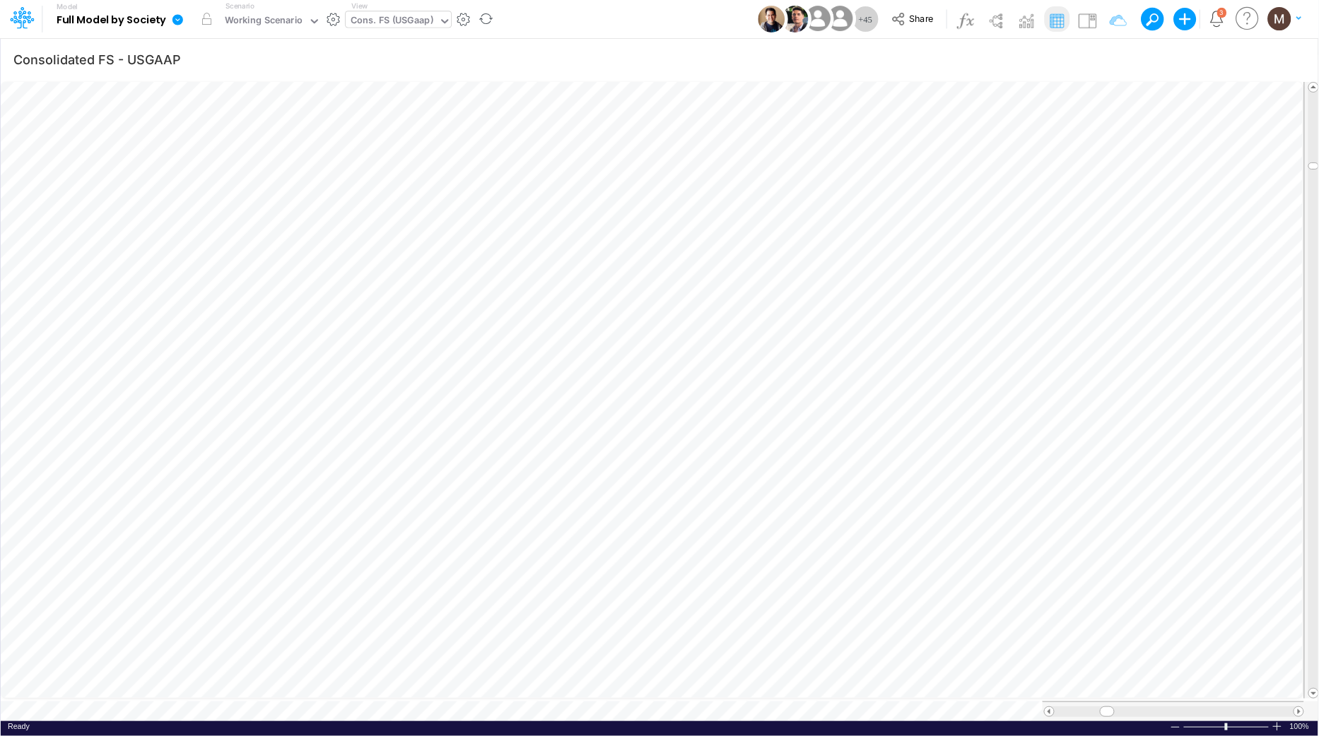
scroll to position [0, 1]
type input "Consolidated FS - USGAAP"
click at [703, 692] on div "Close" at bounding box center [728, 691] width 61 height 17
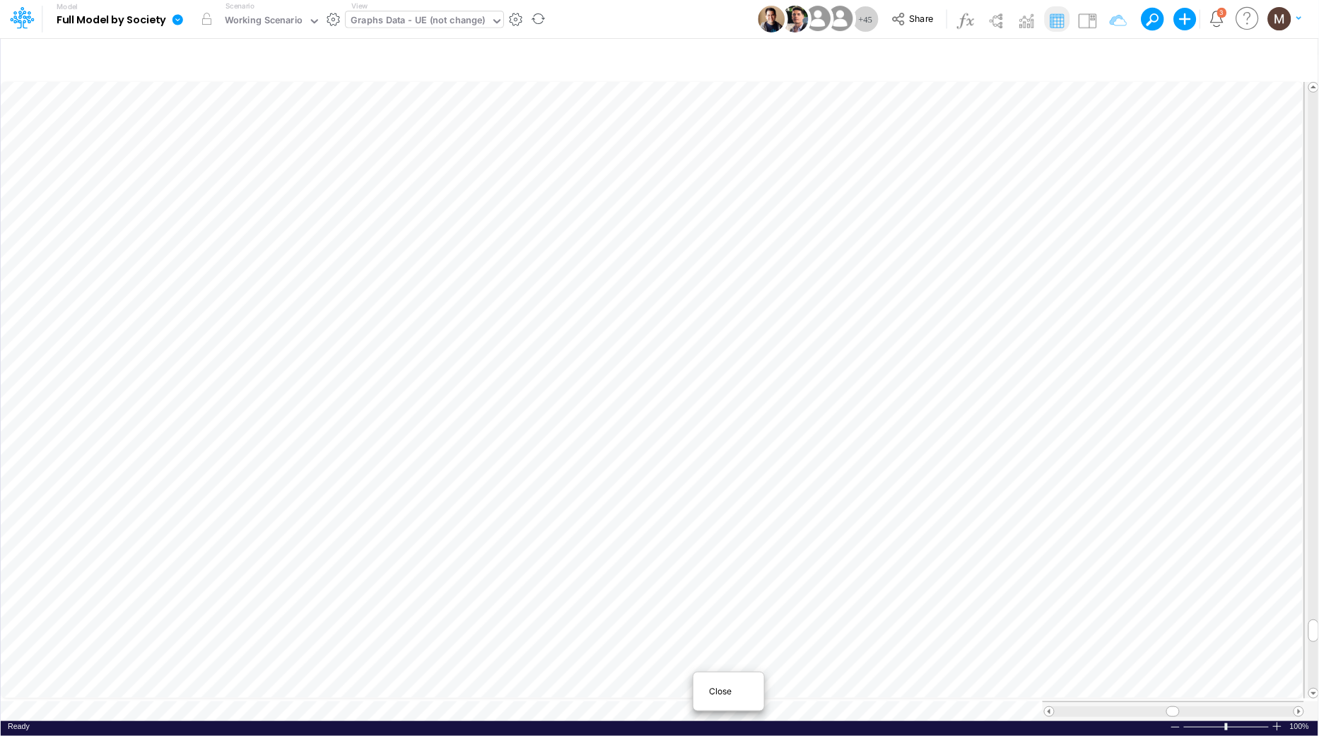
type input "Consolidated FS - USGAAP"
click at [376, 25] on div "Cons. FS (USGaap)" at bounding box center [391, 21] width 83 height 16
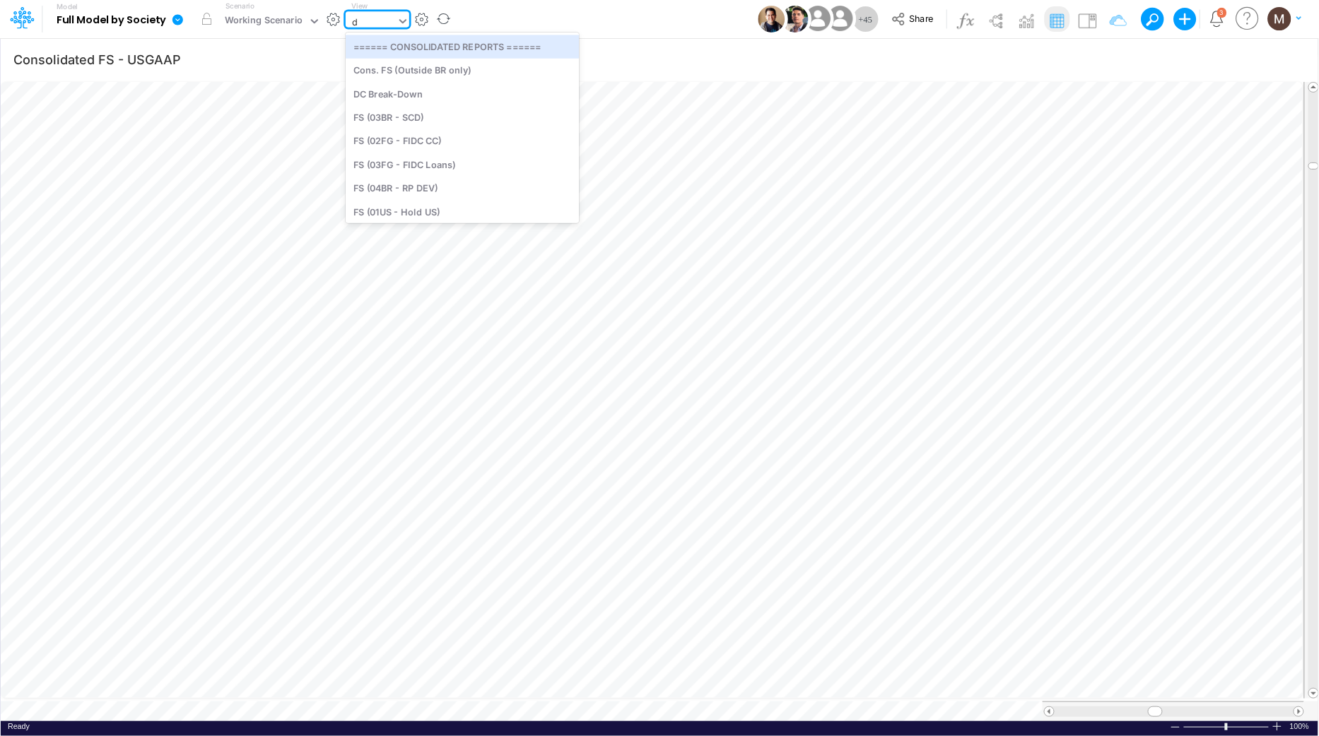
type input "dc"
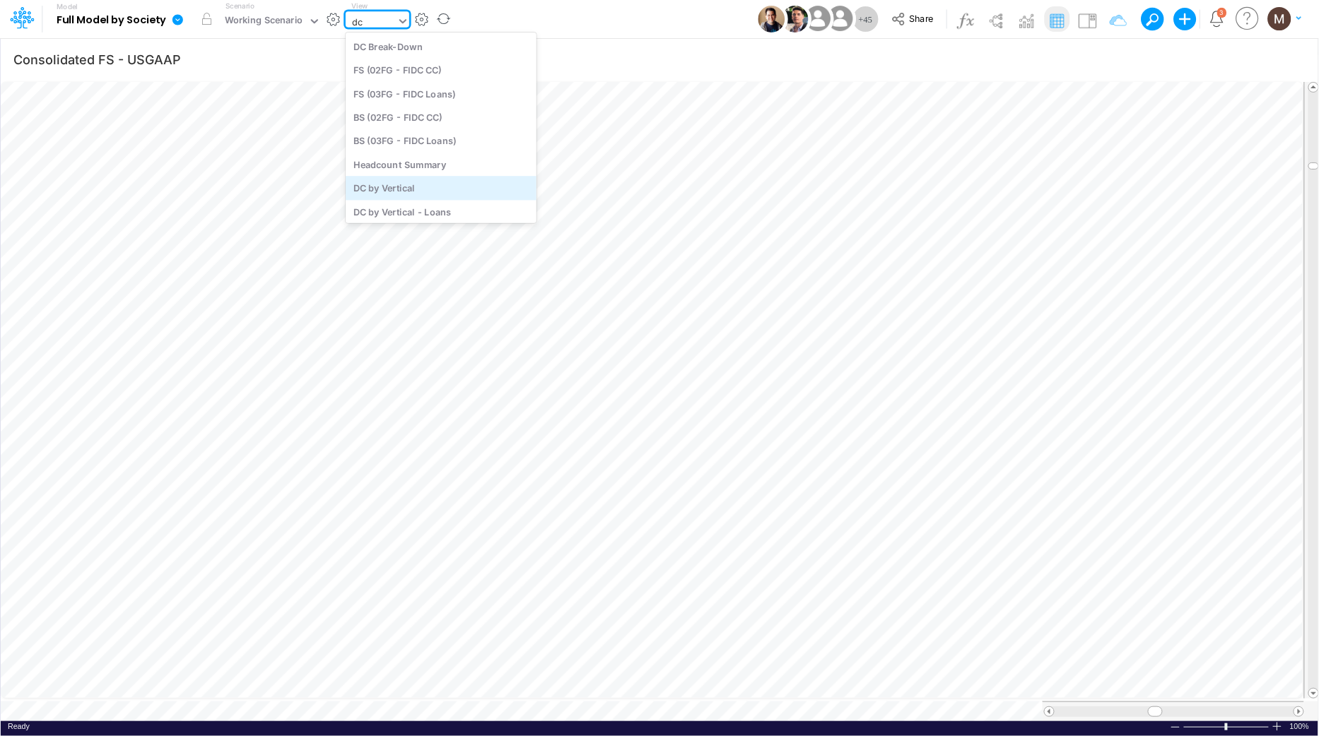
click at [387, 194] on div "DC by Vertical" at bounding box center [441, 188] width 191 height 23
type input "DC by Vertical"
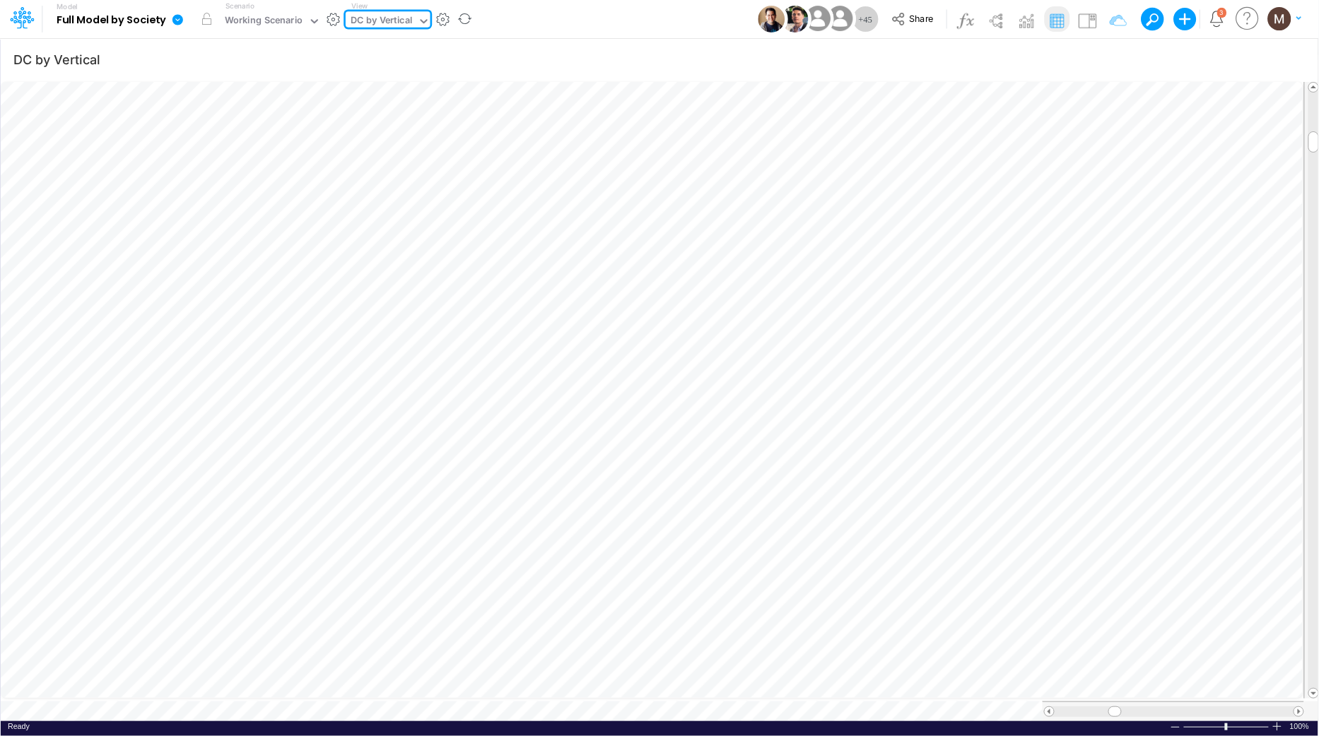
click at [1119, 707] on span at bounding box center [1114, 711] width 9 height 9
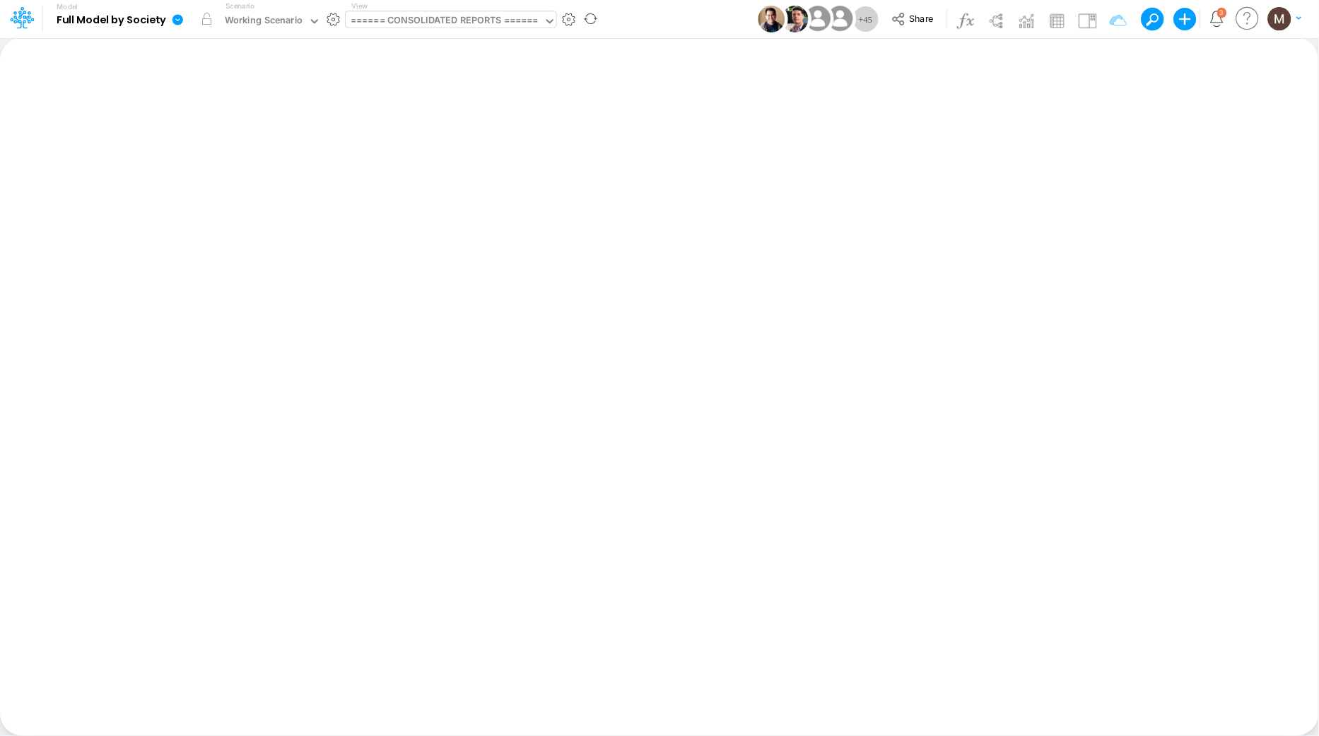
click at [499, 11] on div "====== CONSOLIDATED REPORTS ======" at bounding box center [445, 21] width 198 height 21
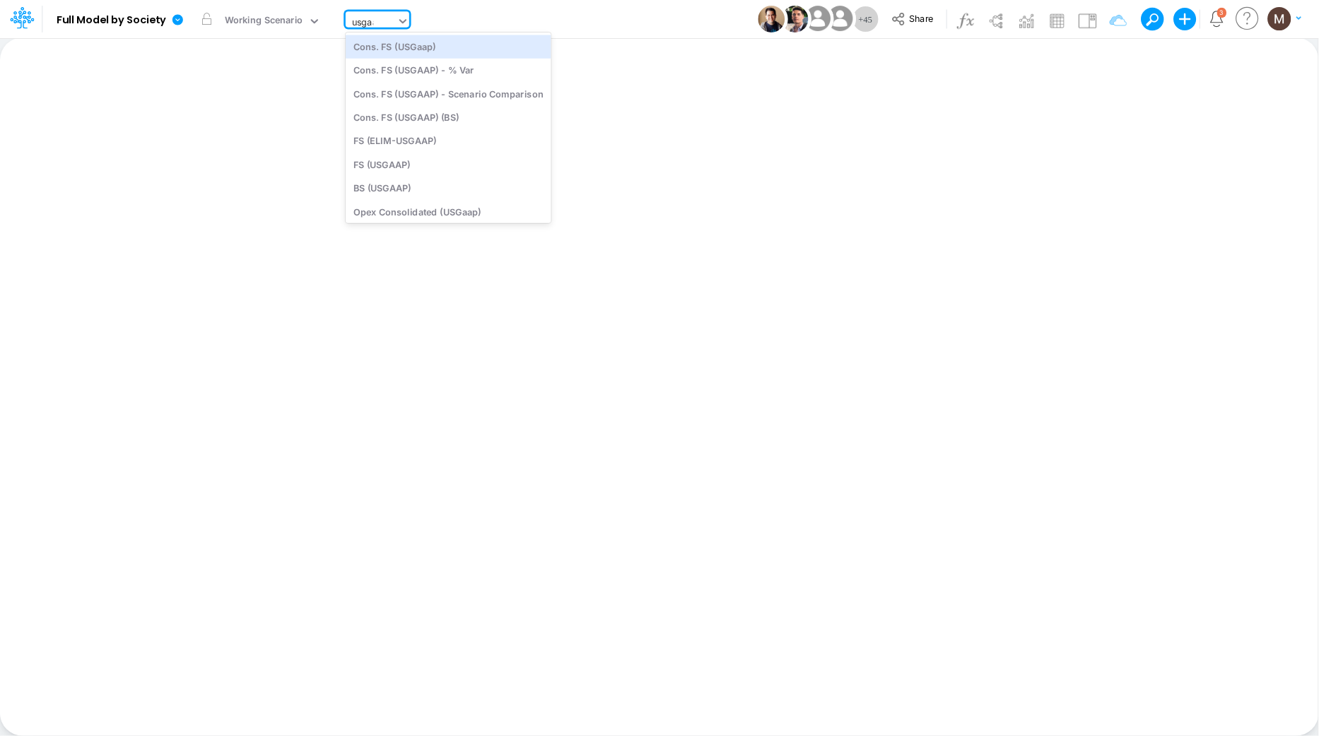
type input "usgaap"
click at [490, 45] on div "Cons. FS (USGaap)" at bounding box center [449, 46] width 206 height 23
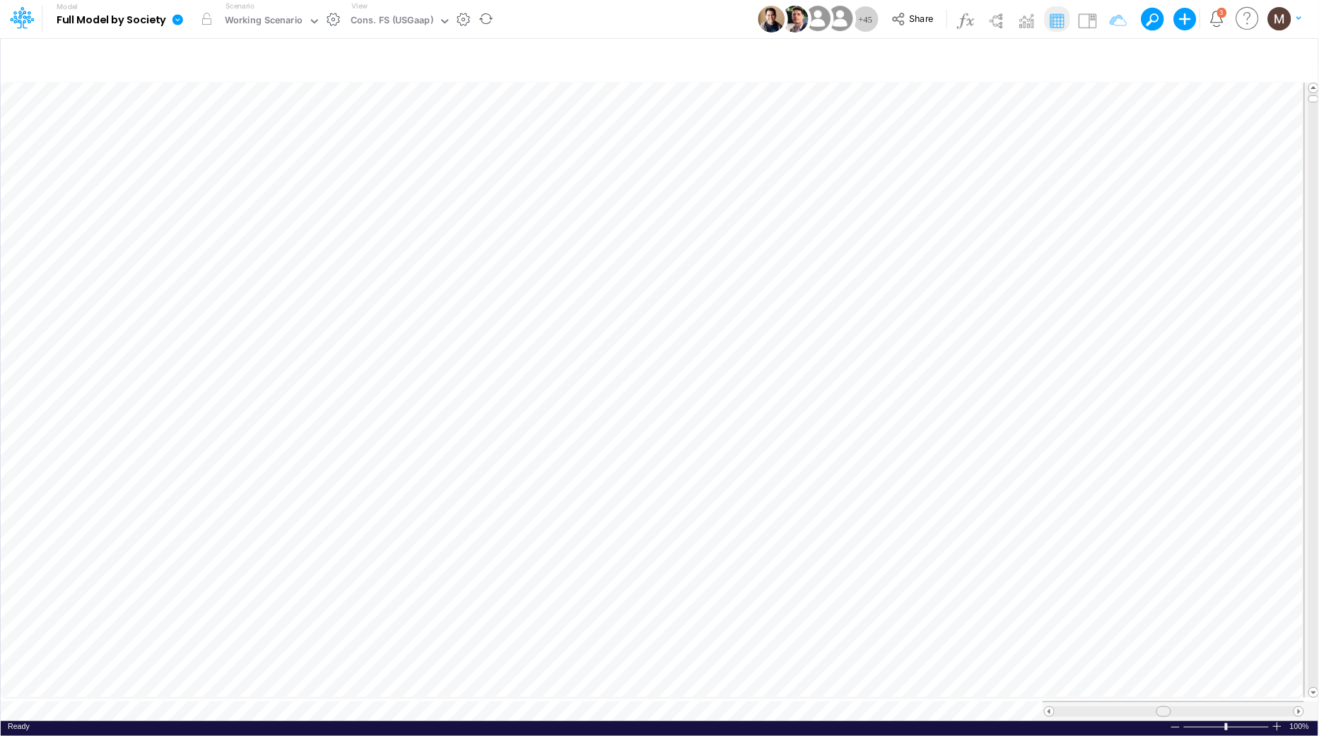
drag, startPoint x: 1096, startPoint y: 706, endPoint x: 1161, endPoint y: 701, distance: 65.2
click at [1161, 707] on span at bounding box center [1162, 711] width 9 height 9
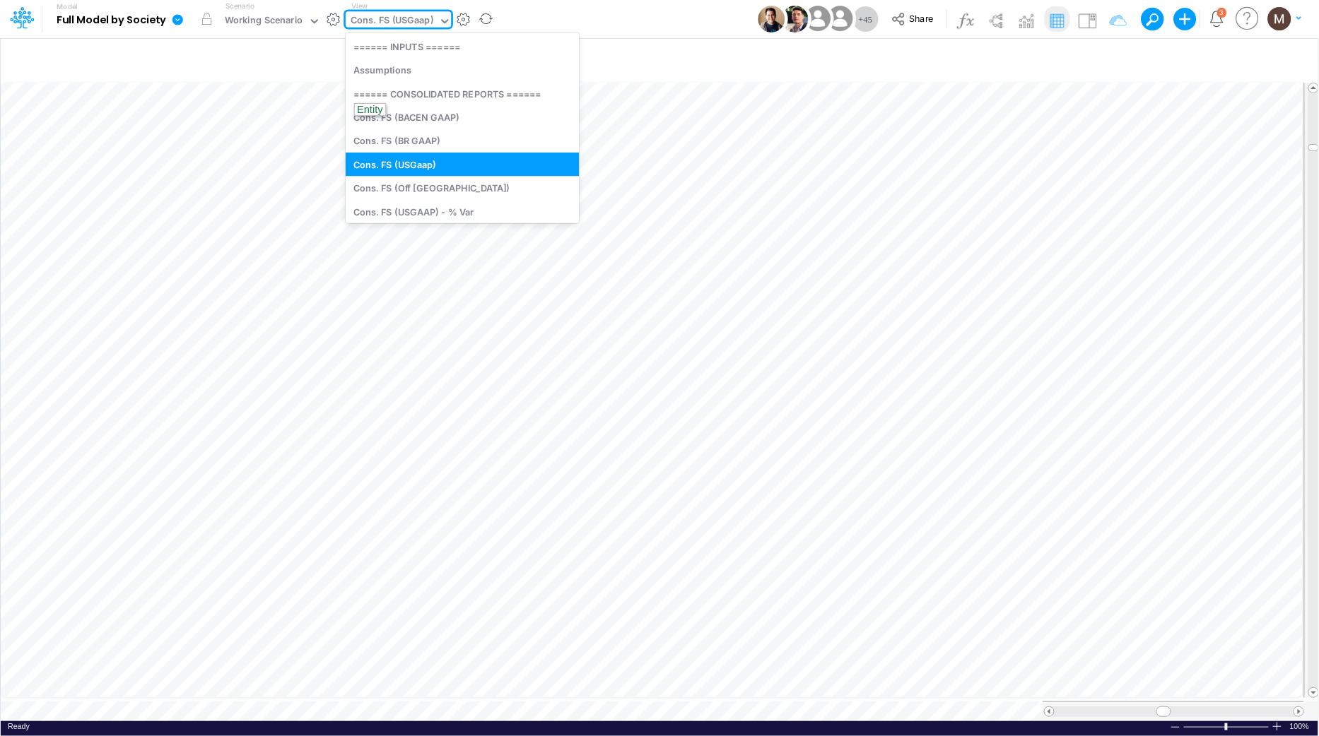
click at [376, 27] on div "Cons. FS (USGaap)" at bounding box center [391, 21] width 83 height 16
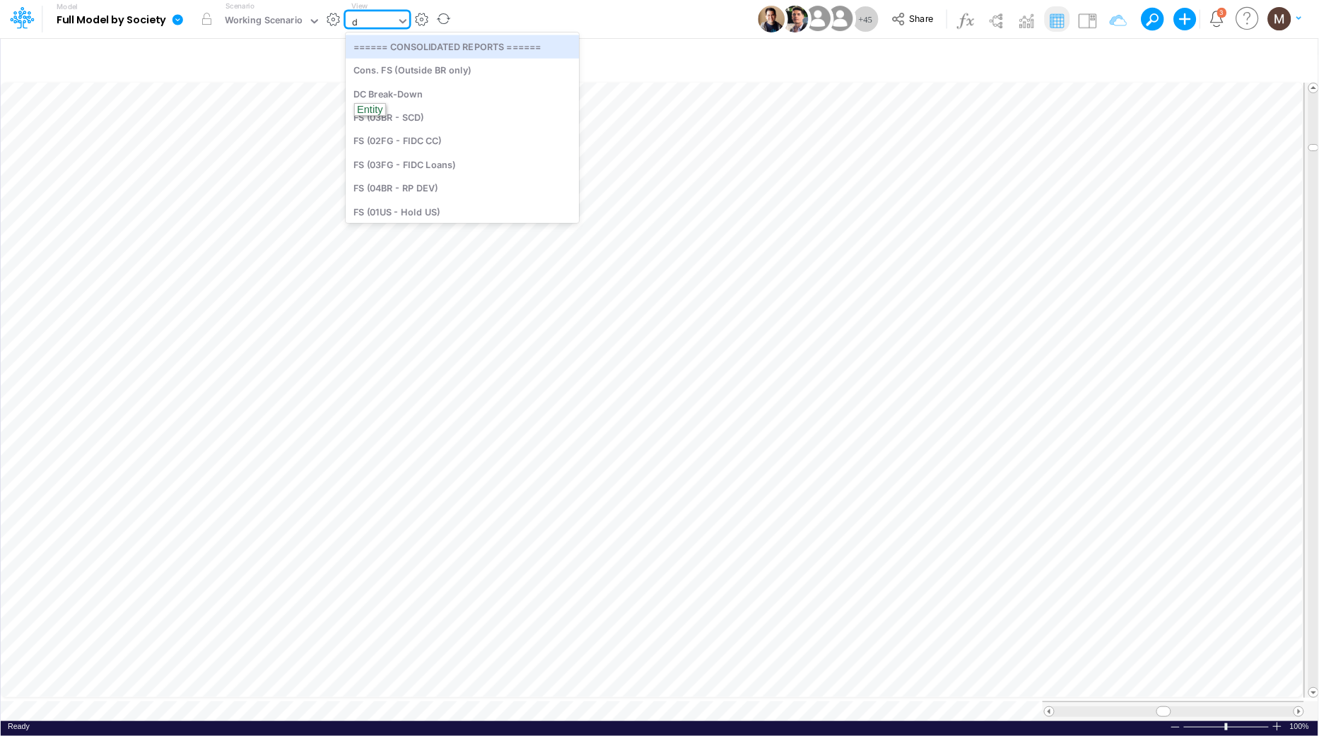
type input "dc"
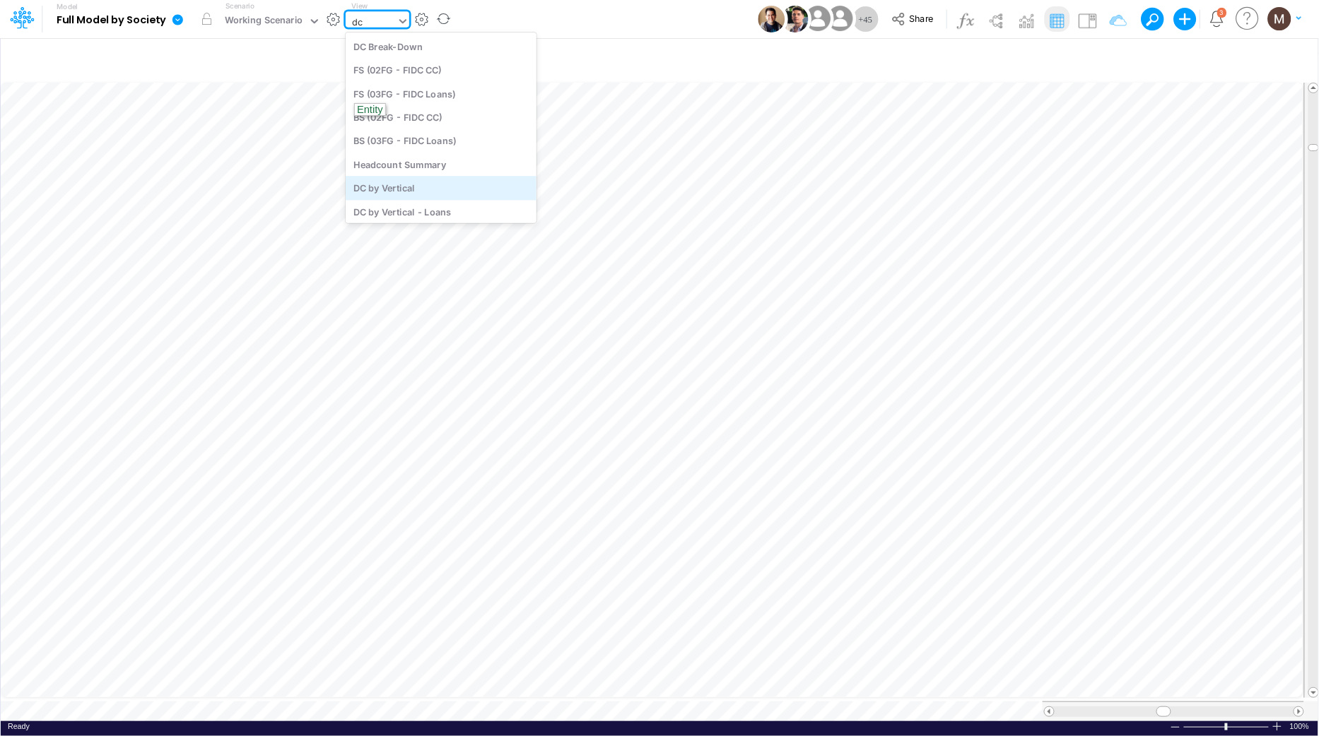
click at [416, 195] on div "DC by Vertical" at bounding box center [441, 188] width 191 height 23
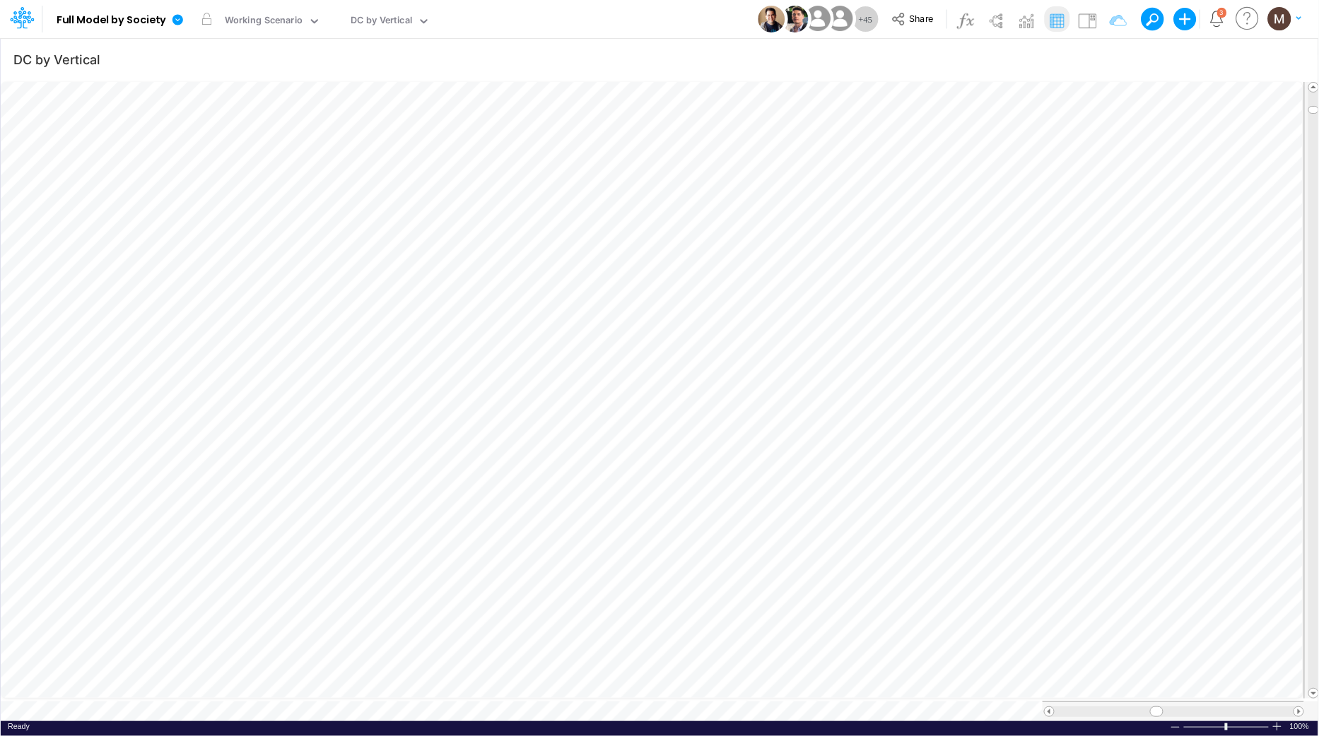
scroll to position [0, 1]
drag, startPoint x: 1060, startPoint y: 707, endPoint x: 1084, endPoint y: 704, distance: 24.3
click at [1084, 707] on span at bounding box center [1086, 711] width 9 height 9
drag, startPoint x: 1085, startPoint y: 706, endPoint x: 1107, endPoint y: 704, distance: 22.0
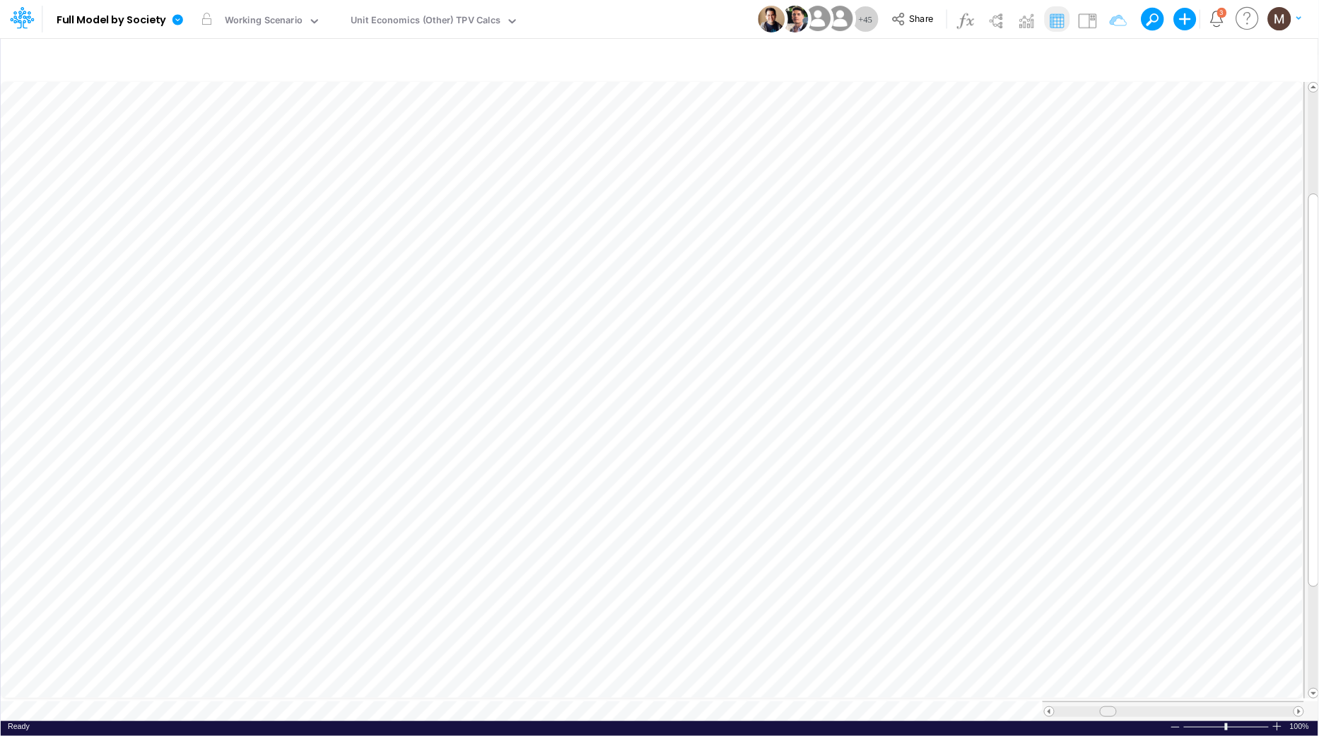
click at [1107, 707] on span at bounding box center [1107, 711] width 9 height 9
type input "DC by Vertical"
click at [1152, 707] on span at bounding box center [1156, 711] width 9 height 9
click at [1102, 707] on div at bounding box center [1173, 712] width 239 height 11
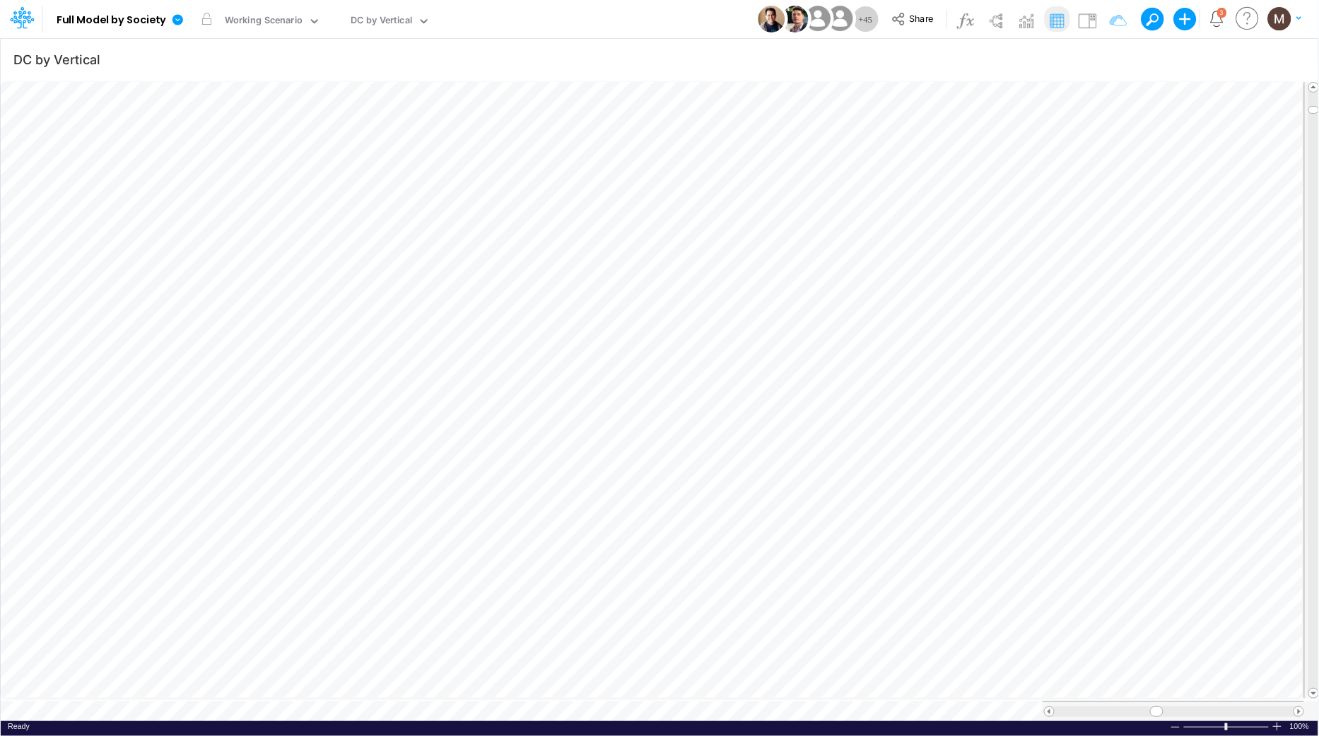
click at [1095, 707] on div at bounding box center [1173, 712] width 239 height 11
click at [1080, 707] on div at bounding box center [1173, 712] width 239 height 11
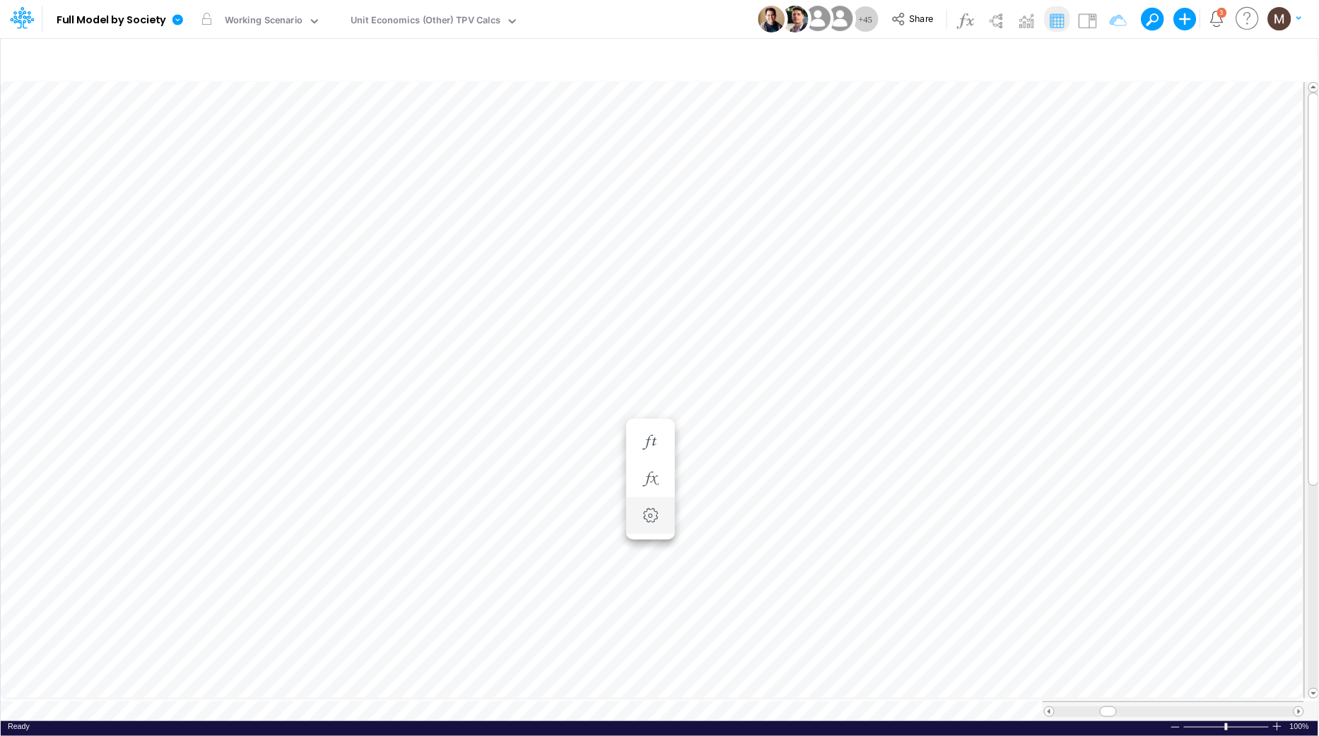
scroll to position [0, 1]
click at [1087, 21] on img at bounding box center [1087, 20] width 23 height 23
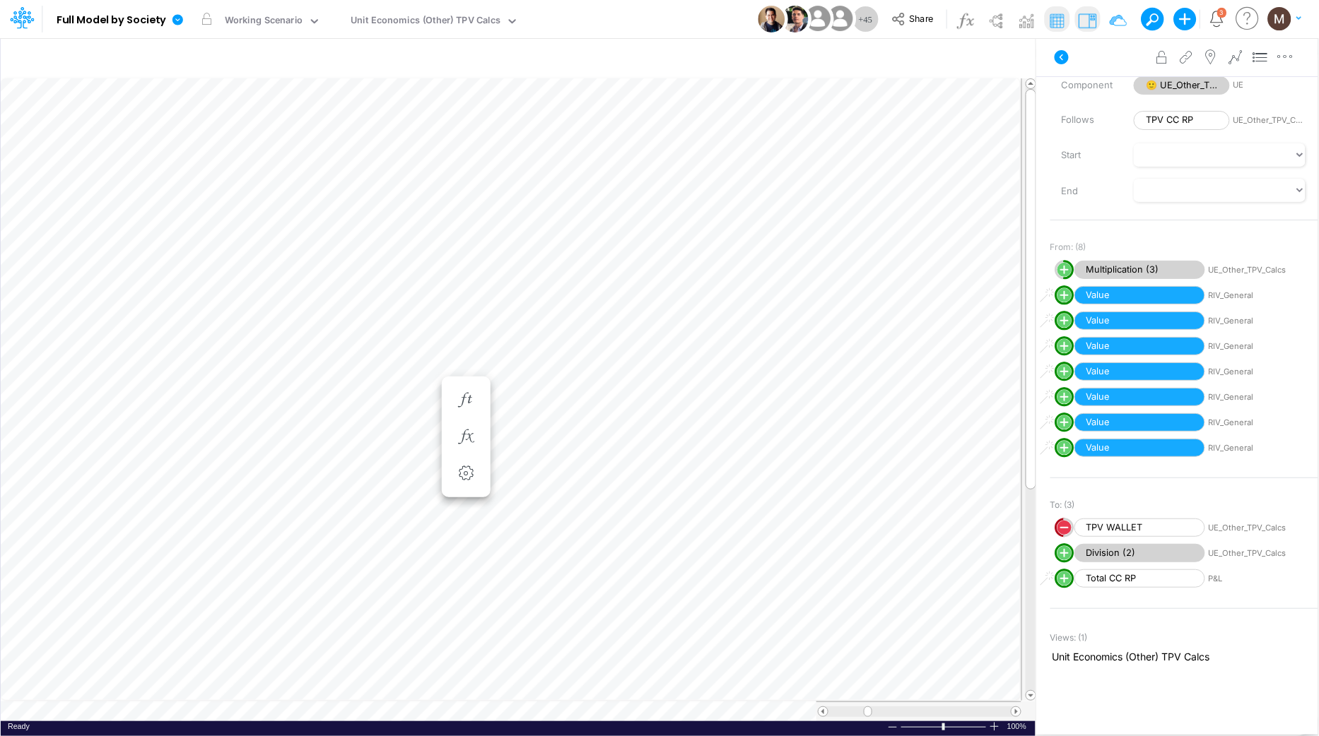
scroll to position [0, 1]
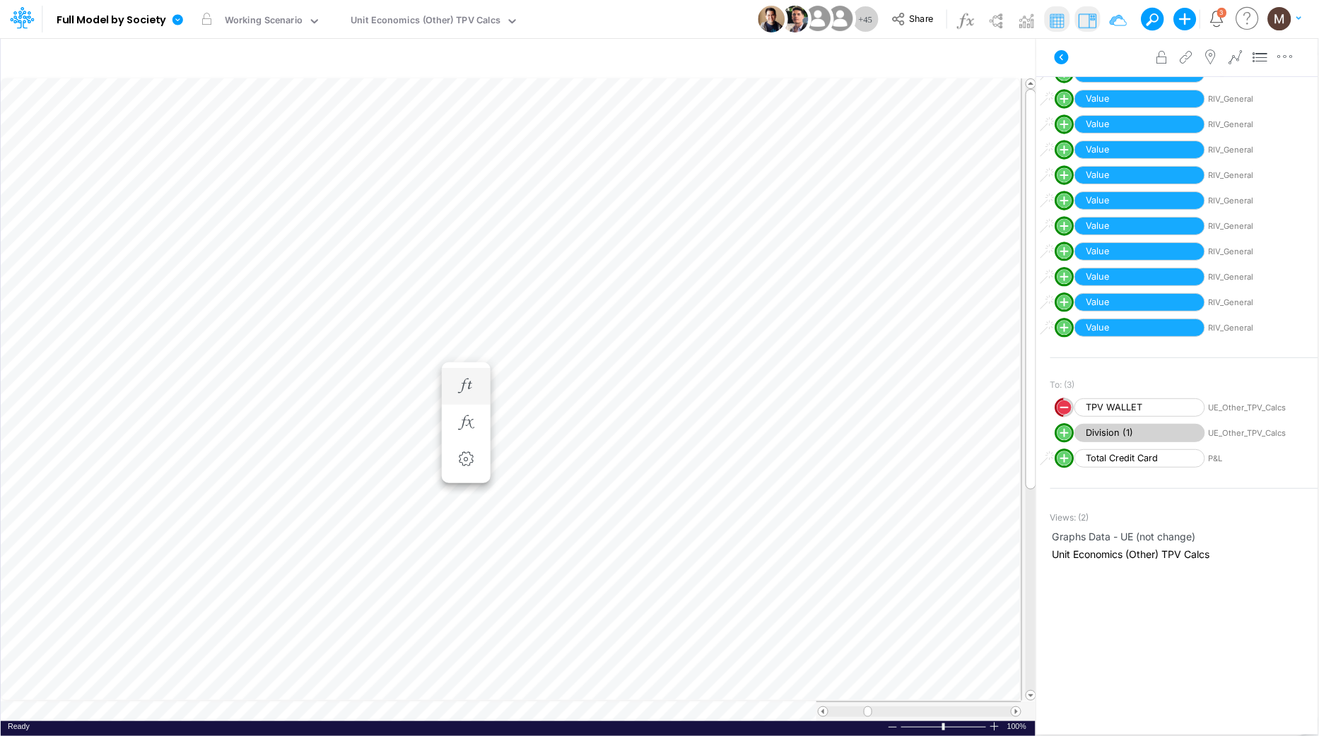
scroll to position [0, 1]
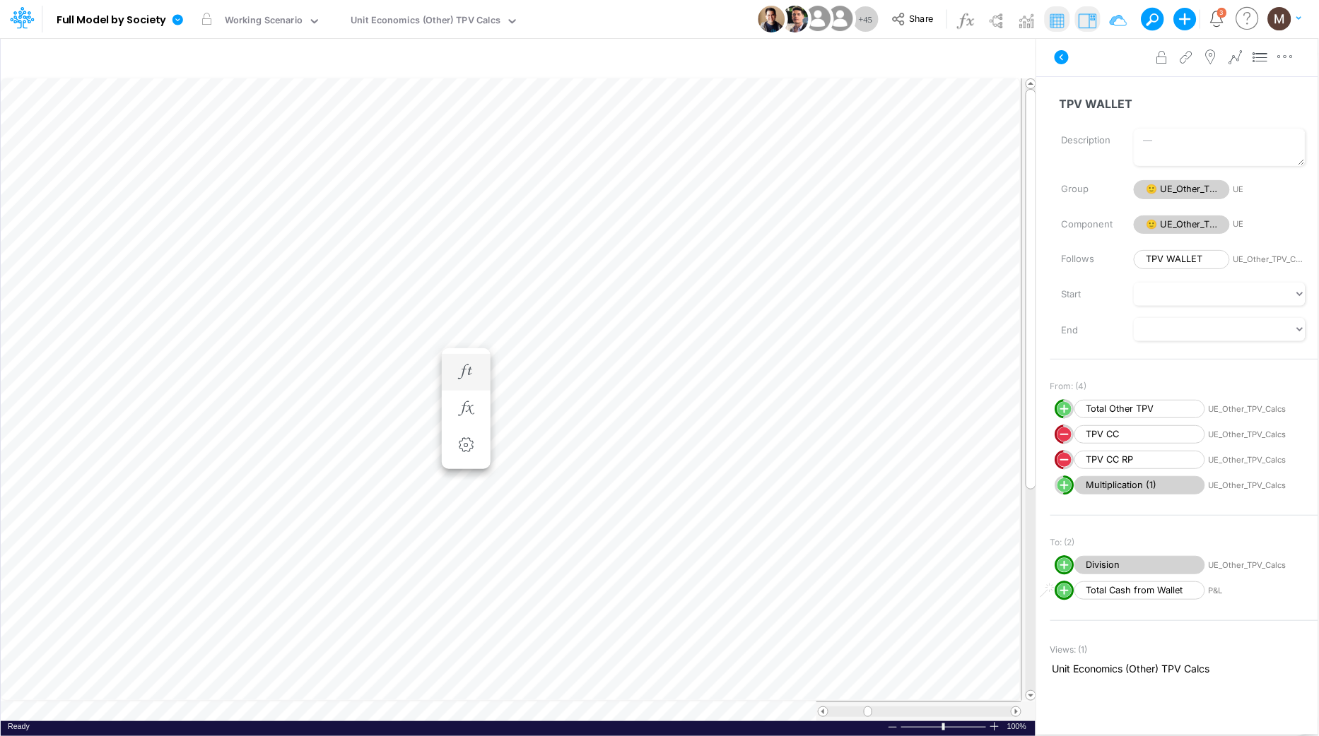
scroll to position [0, 1]
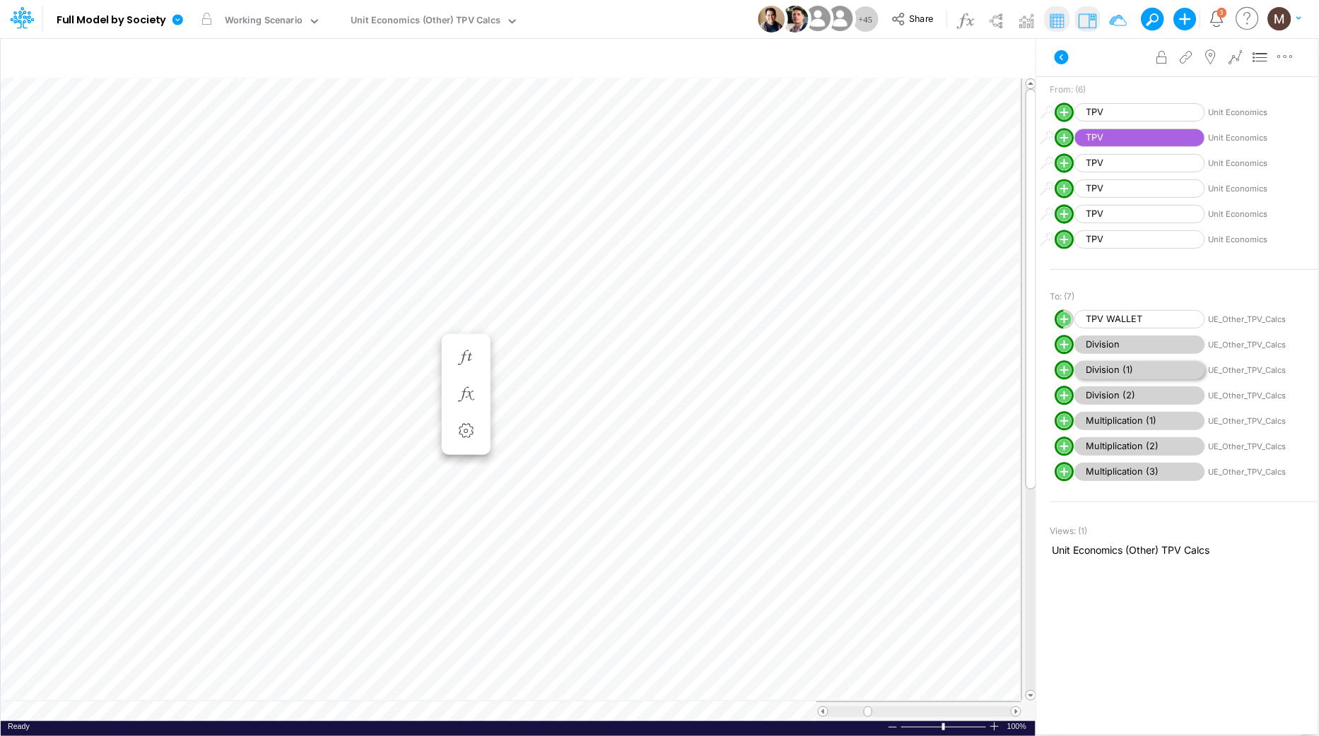
scroll to position [0, 1]
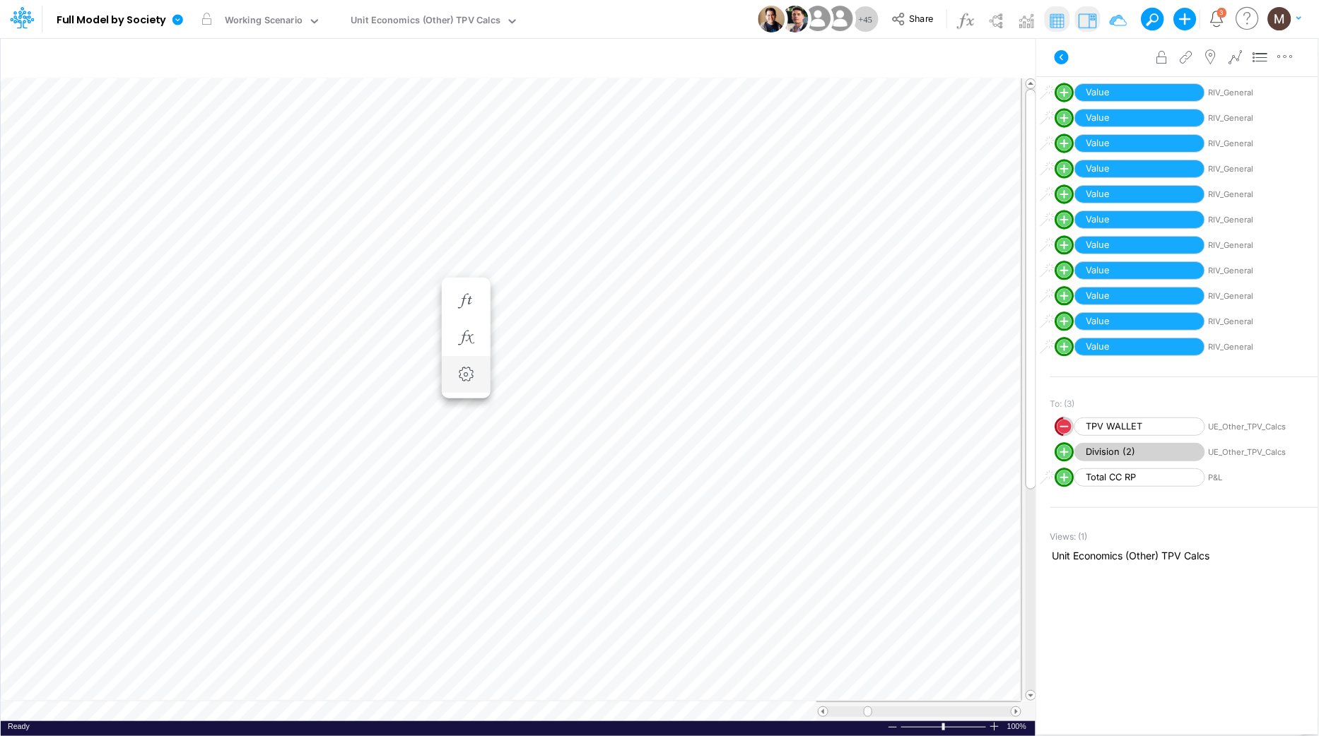
scroll to position [0, 1]
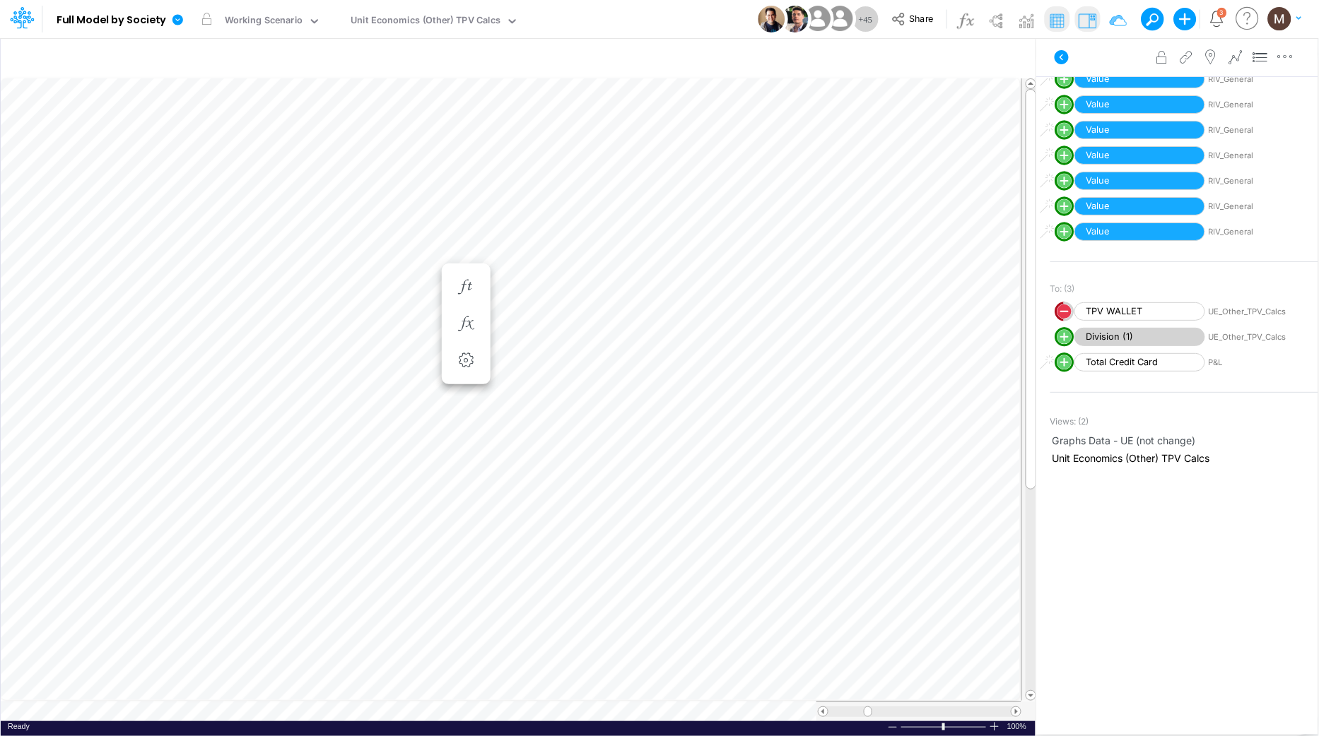
scroll to position [0, 1]
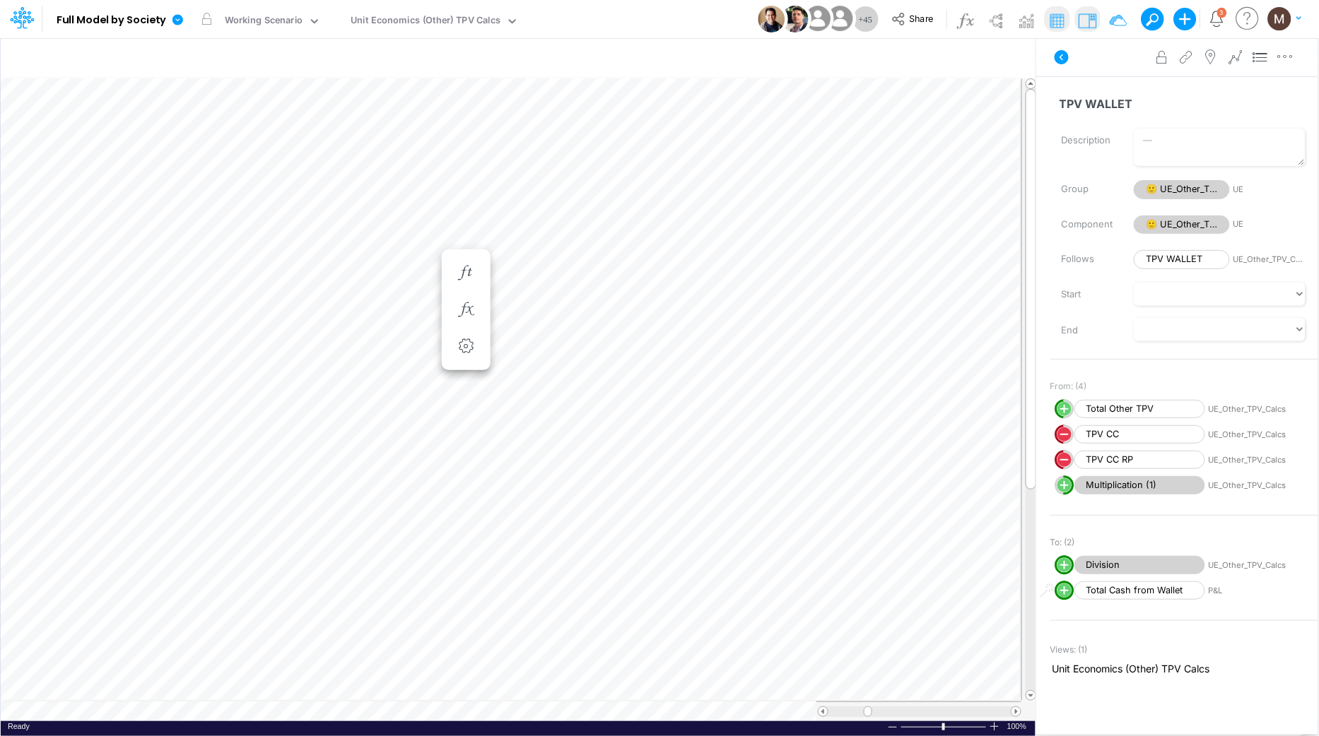
click at [1215, 590] on span "P&L" at bounding box center [1273, 591] width 131 height 12
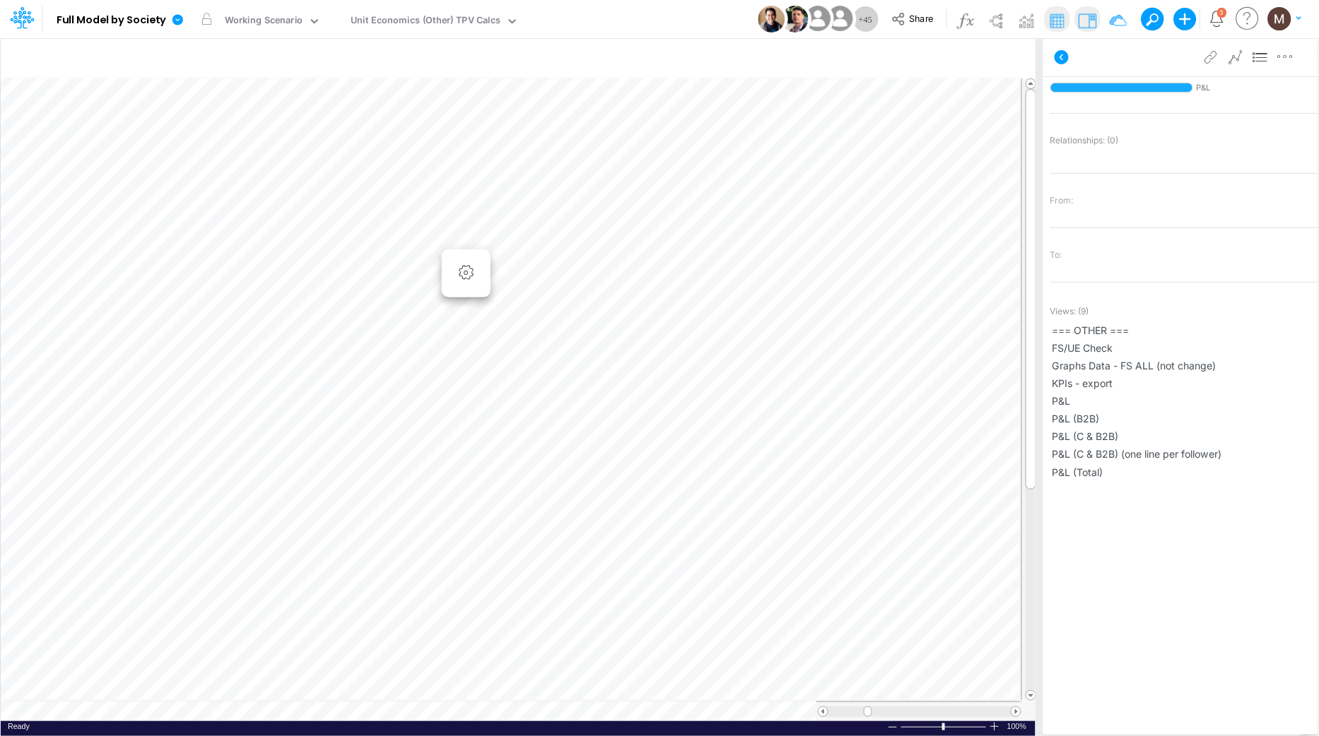
scroll to position [0, 1]
click at [1087, 23] on img at bounding box center [1087, 20] width 23 height 23
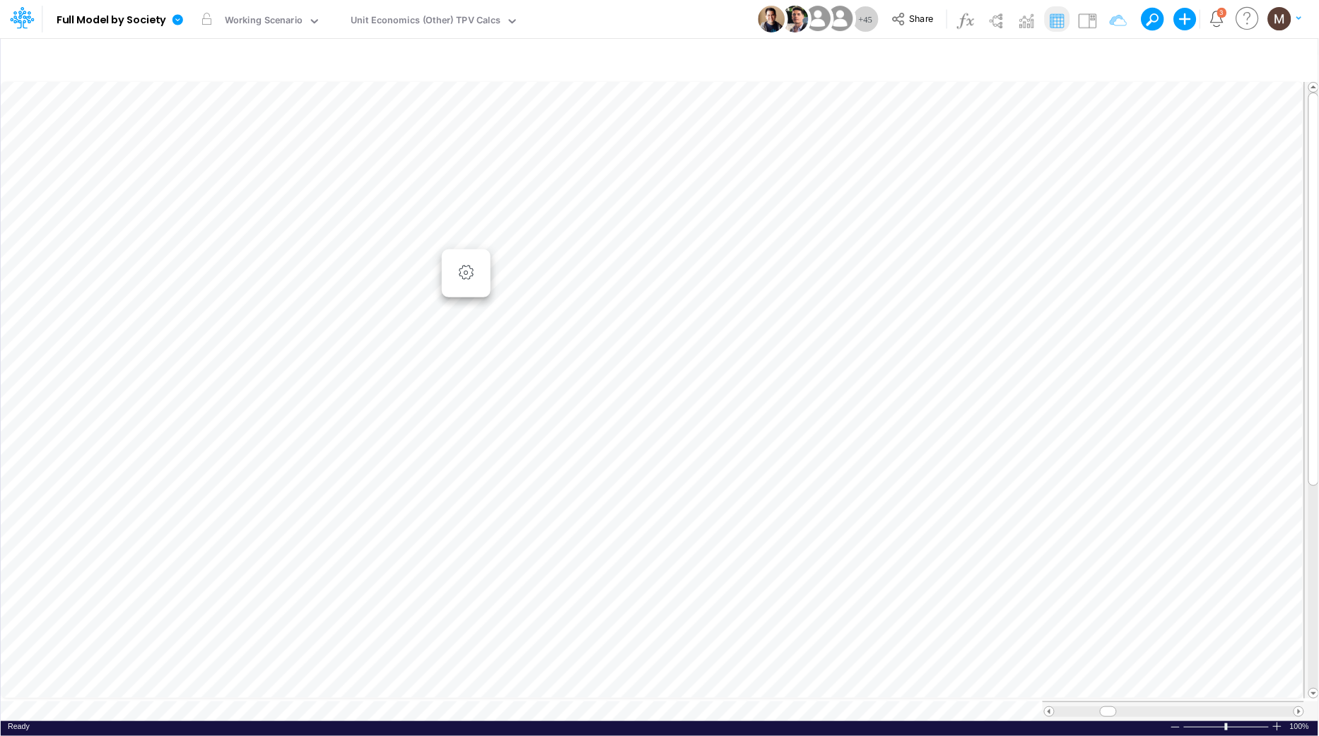
type input "DC by Vertical"
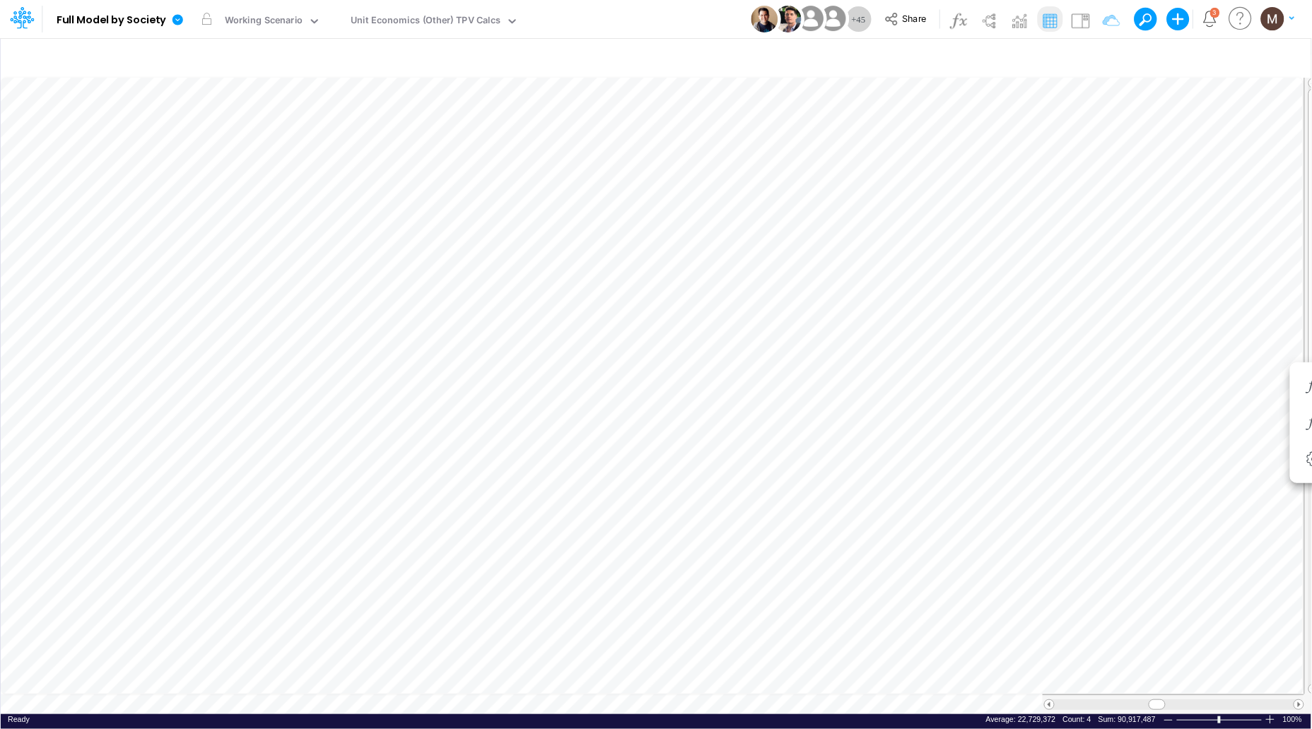
scroll to position [0, 1]
click at [1050, 701] on span at bounding box center [1048, 704] width 9 height 9
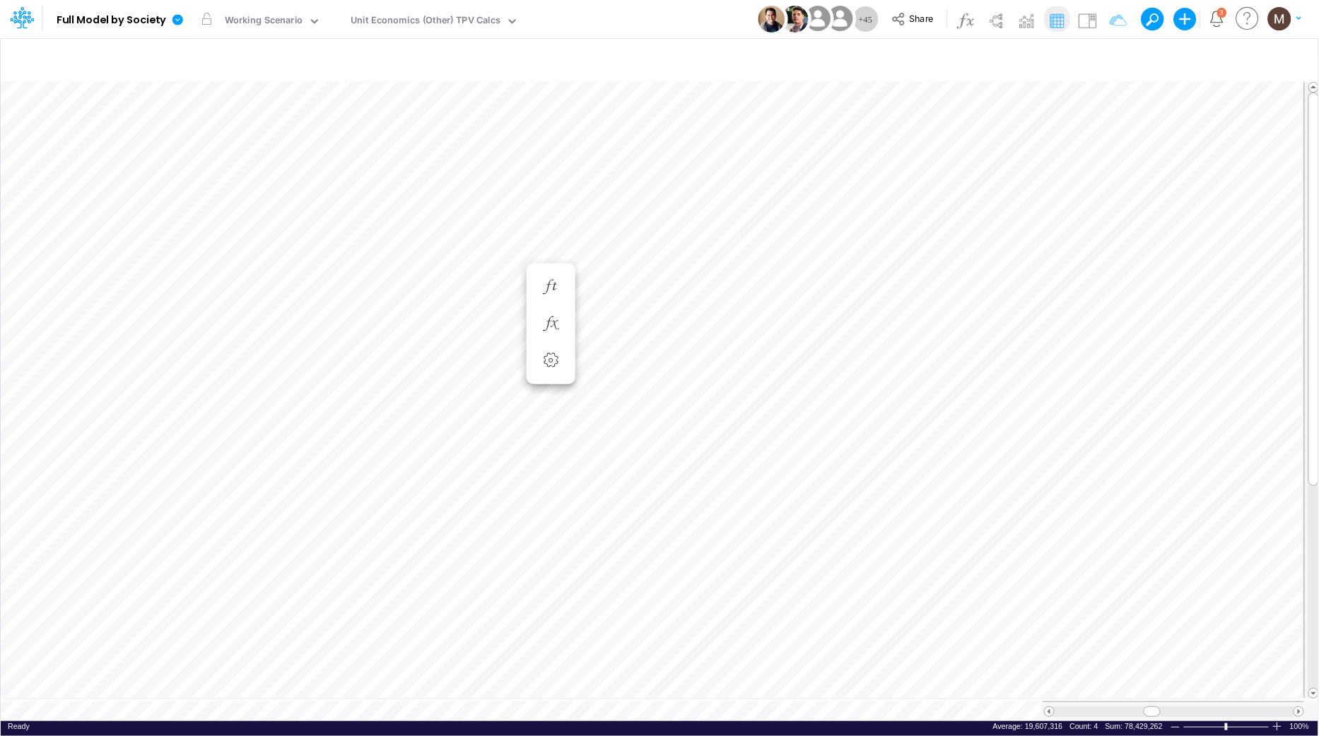
scroll to position [0, 1]
